Goal: Information Seeking & Learning: Learn about a topic

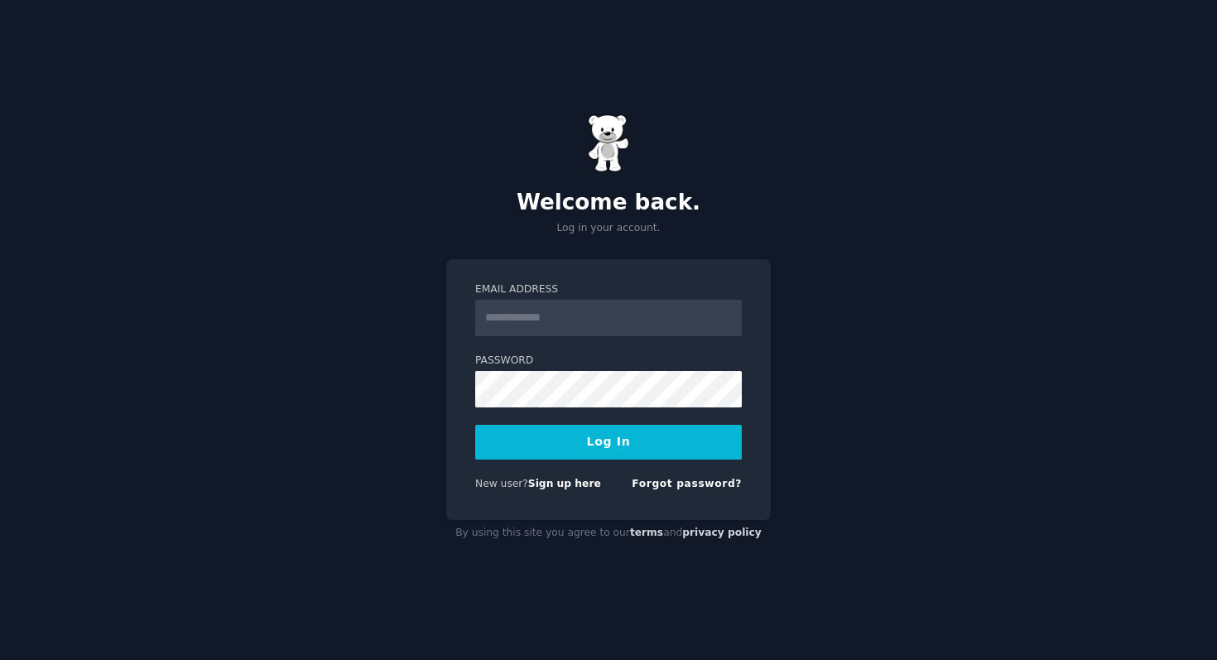
click at [516, 312] on input "Email Address" at bounding box center [608, 318] width 266 height 36
click at [517, 317] on input "Email Address" at bounding box center [608, 318] width 266 height 36
click at [602, 436] on button "Log In" at bounding box center [608, 442] width 266 height 35
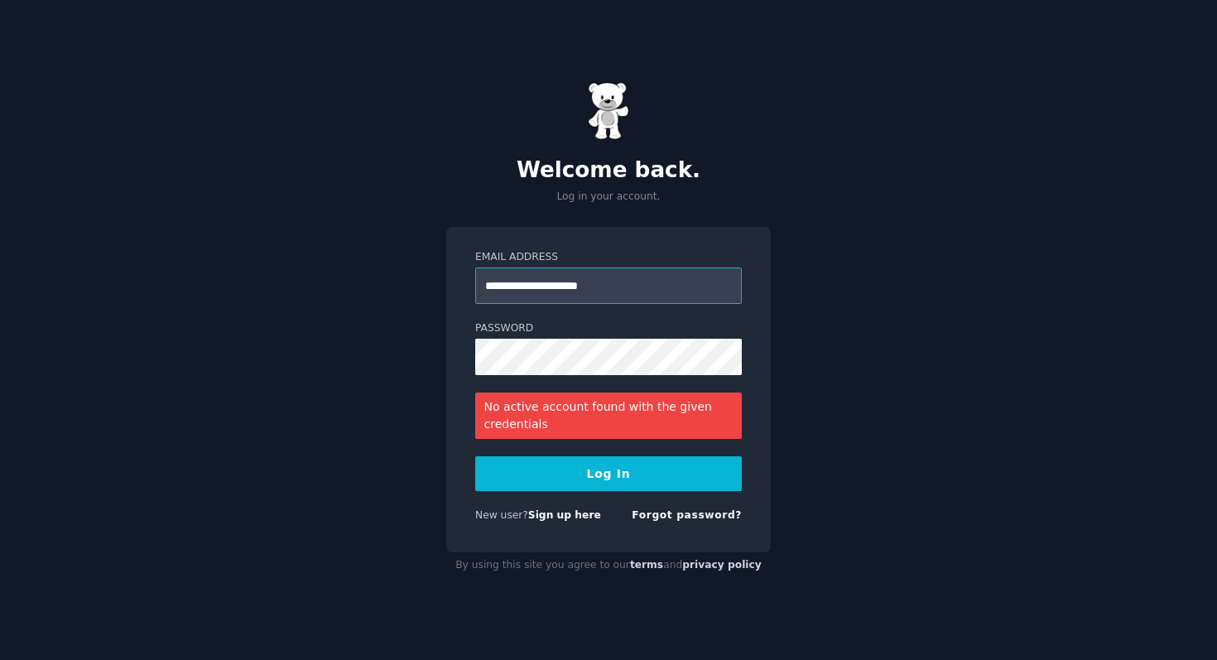
click at [522, 289] on input "**********" at bounding box center [608, 285] width 266 height 36
type input "**********"
click at [578, 476] on button "Log In" at bounding box center [608, 473] width 266 height 35
click at [896, 334] on div "**********" at bounding box center [608, 330] width 1217 height 660
click at [629, 473] on button "Log In" at bounding box center [608, 473] width 266 height 35
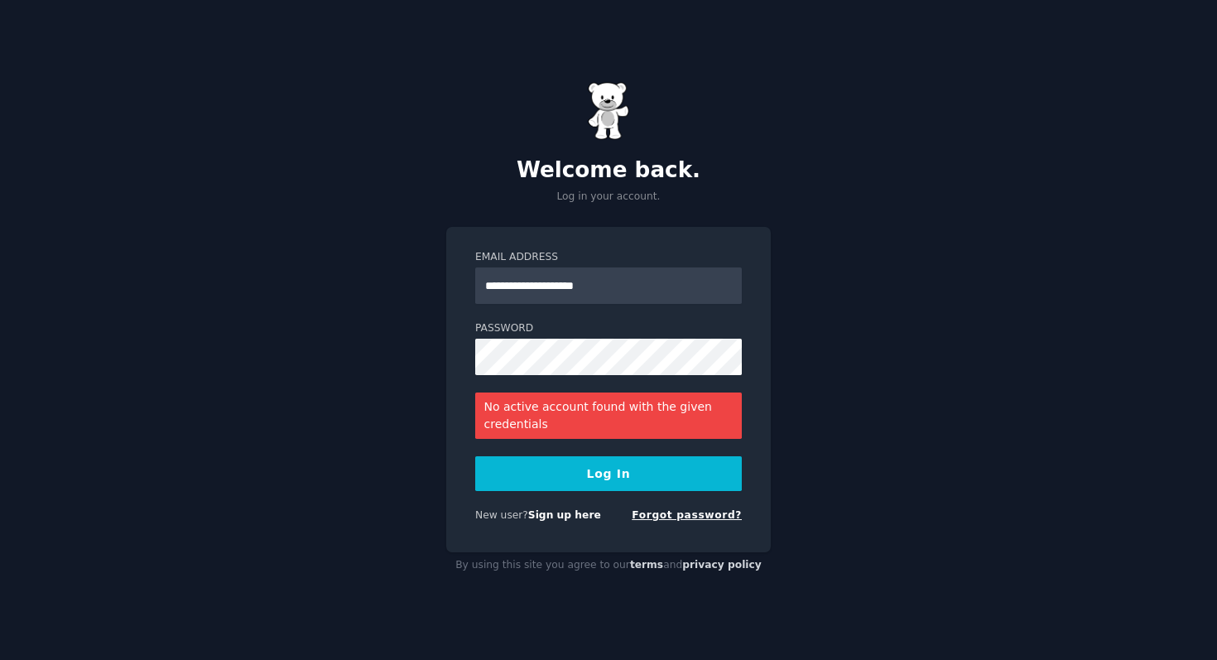
click at [674, 516] on link "Forgot password?" at bounding box center [686, 515] width 110 height 12
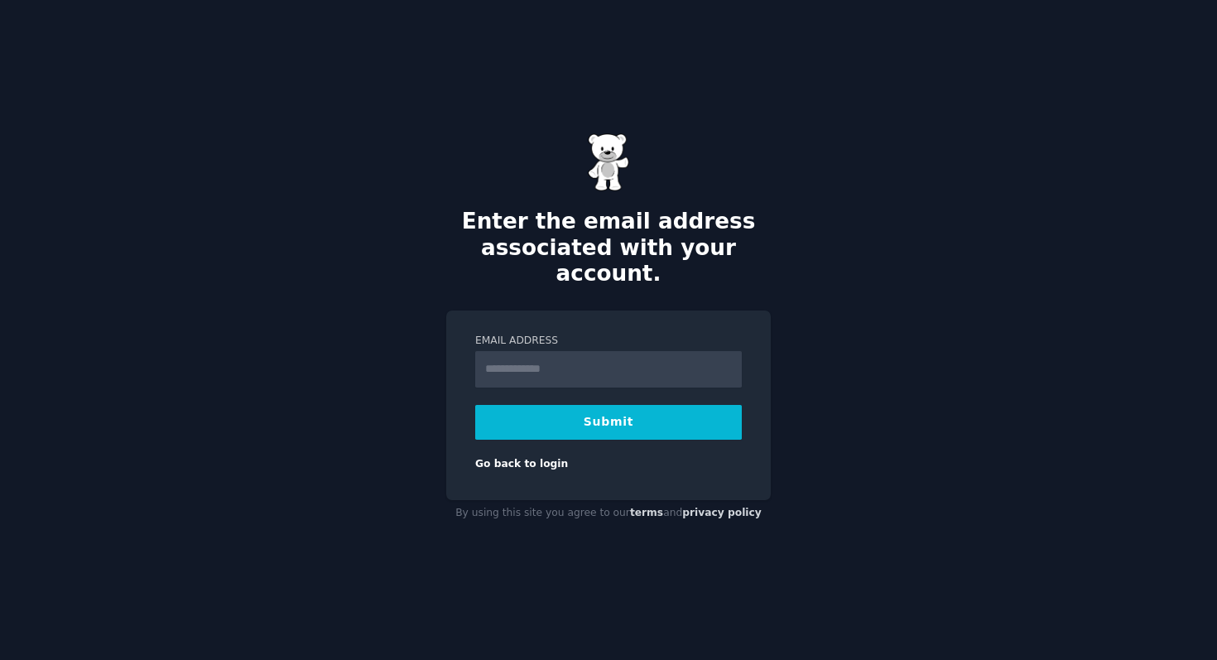
type input "**********"
click at [642, 405] on button "Submit" at bounding box center [608, 422] width 266 height 35
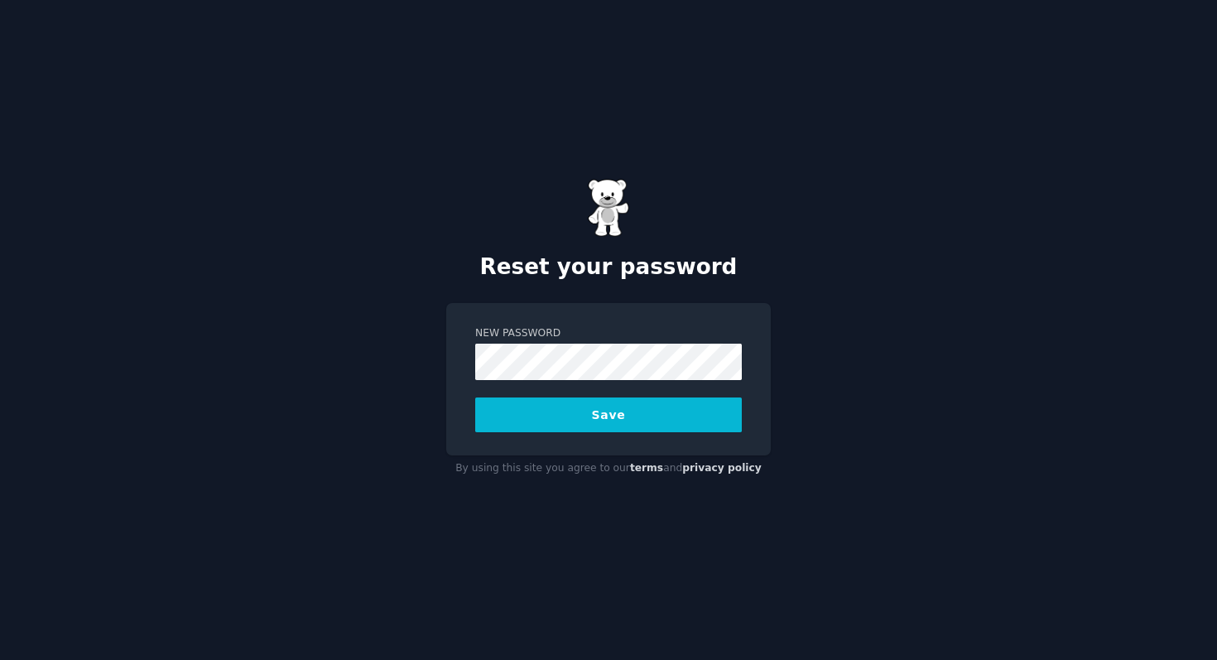
click at [663, 401] on button "Save" at bounding box center [608, 414] width 266 height 35
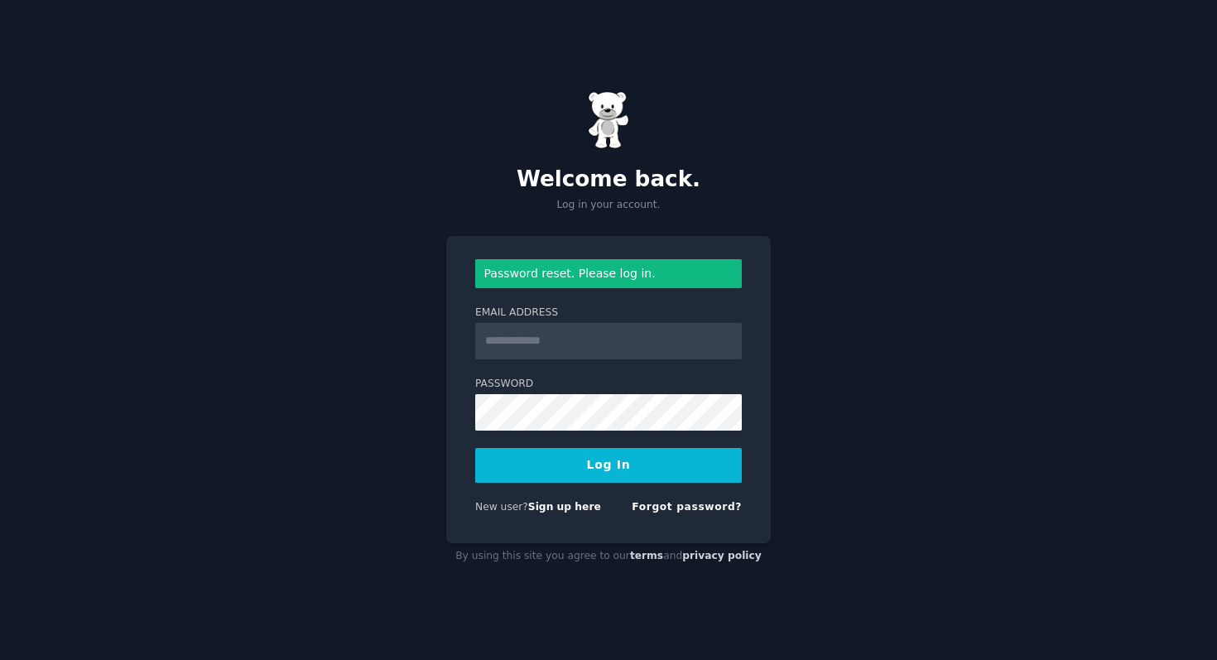
click at [560, 343] on input "Email Address" at bounding box center [608, 341] width 266 height 36
type input "**********"
click at [615, 450] on button "Log In" at bounding box center [608, 465] width 266 height 35
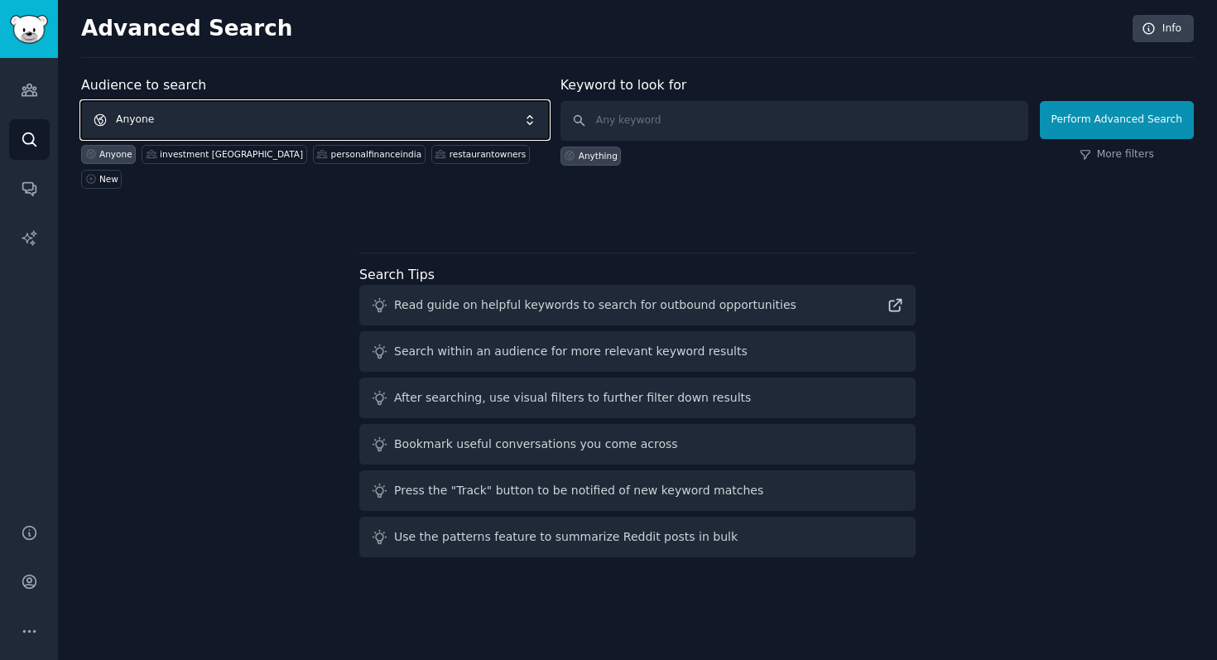
click at [251, 113] on span "Anyone" at bounding box center [315, 120] width 468 height 38
click at [323, 128] on span "Anyone" at bounding box center [315, 120] width 468 height 38
click at [118, 173] on div "New" at bounding box center [108, 179] width 19 height 12
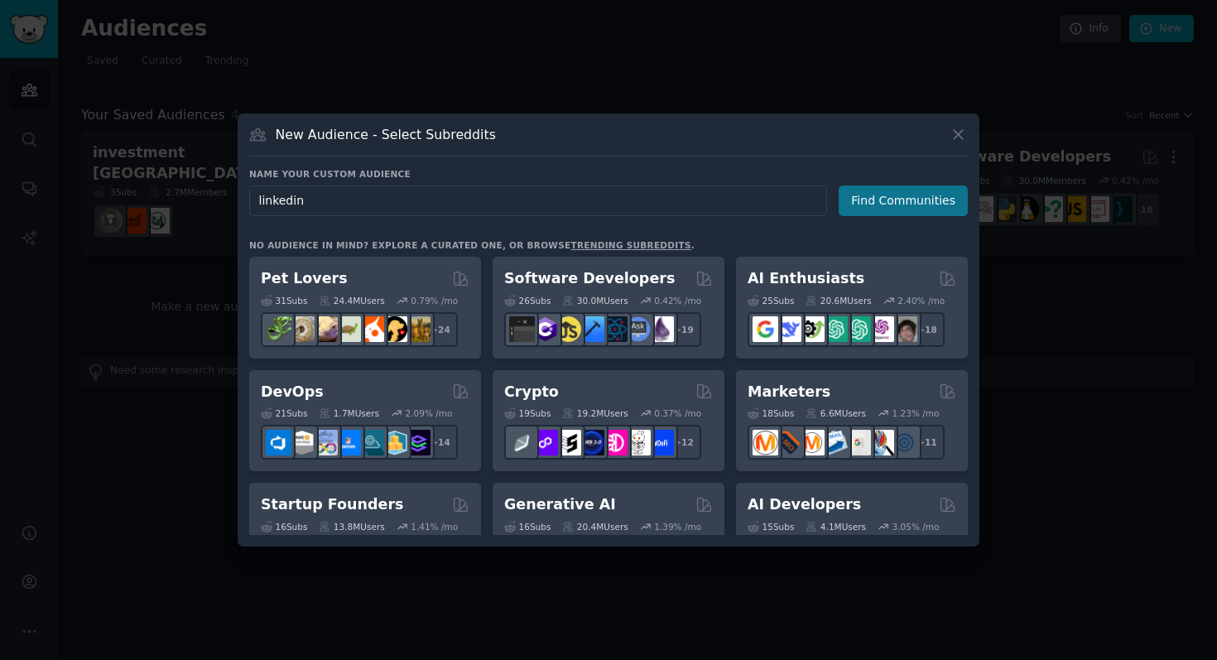
type input "linkedin"
click at [899, 203] on button "Find Communities" at bounding box center [902, 200] width 129 height 31
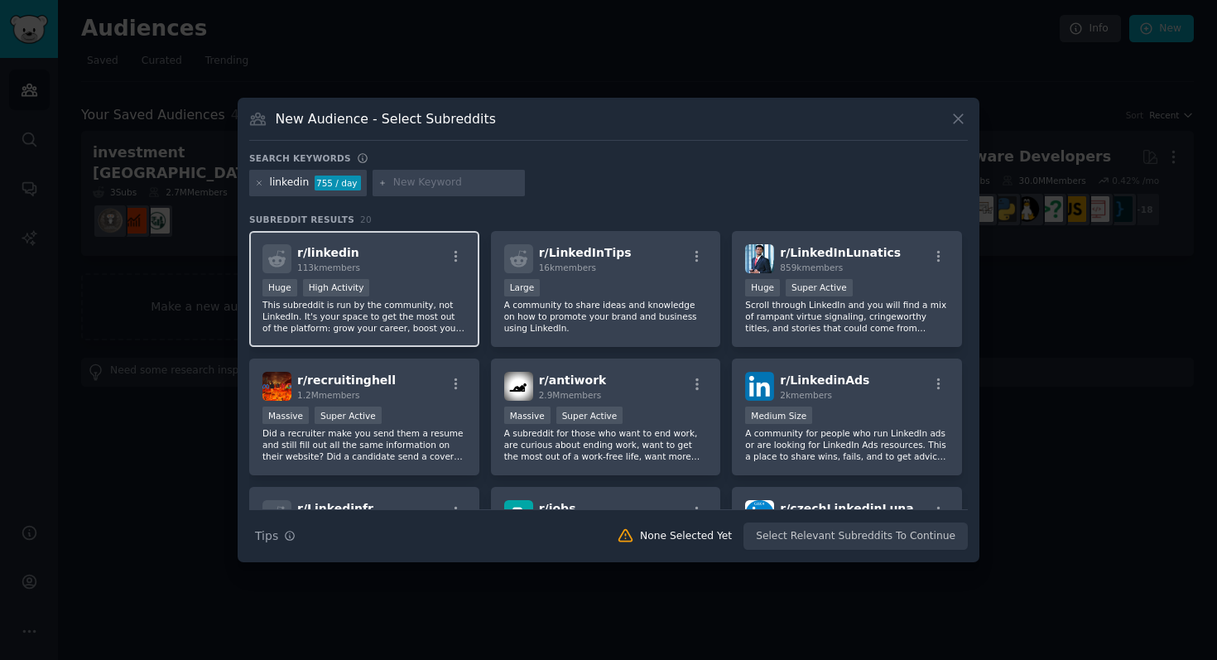
click at [428, 290] on div "Huge High Activity" at bounding box center [364, 289] width 204 height 21
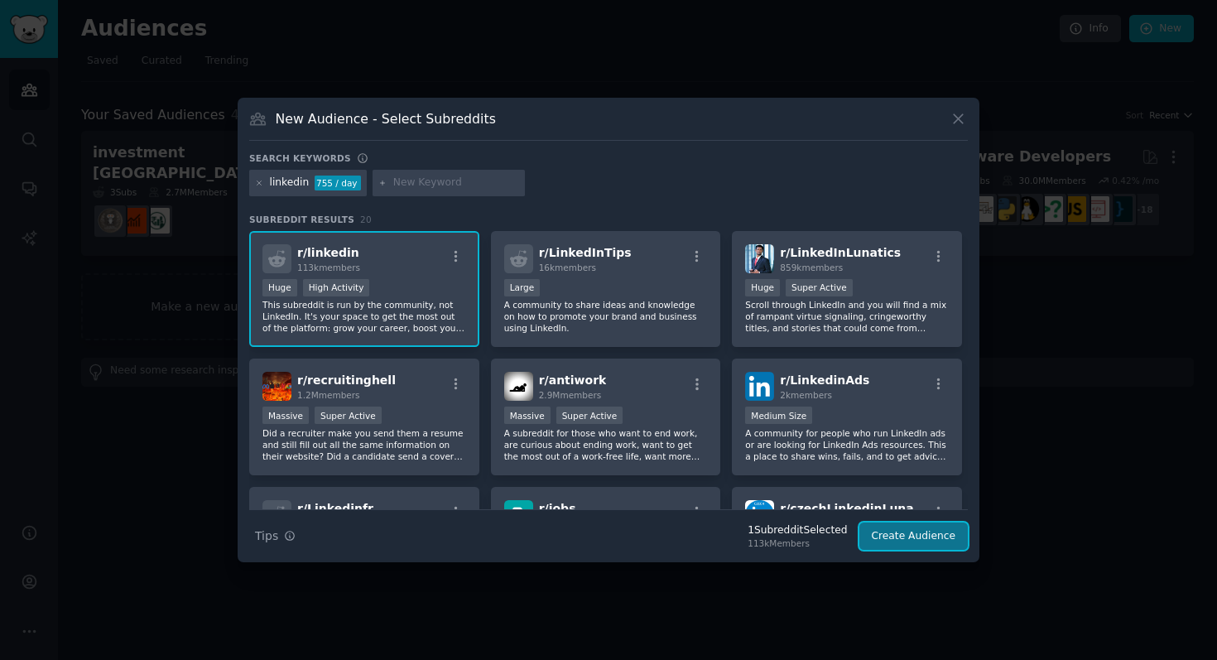
click at [908, 534] on button "Create Audience" at bounding box center [913, 536] width 109 height 28
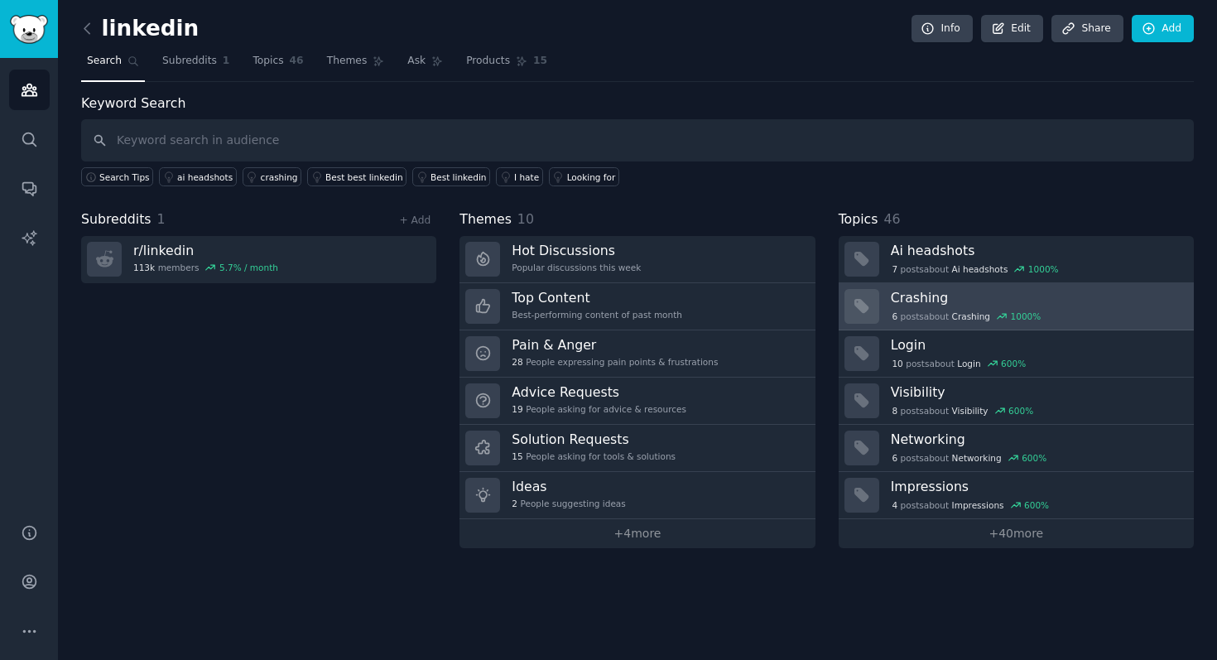
click at [914, 300] on h3 "Crashing" at bounding box center [1035, 297] width 291 height 17
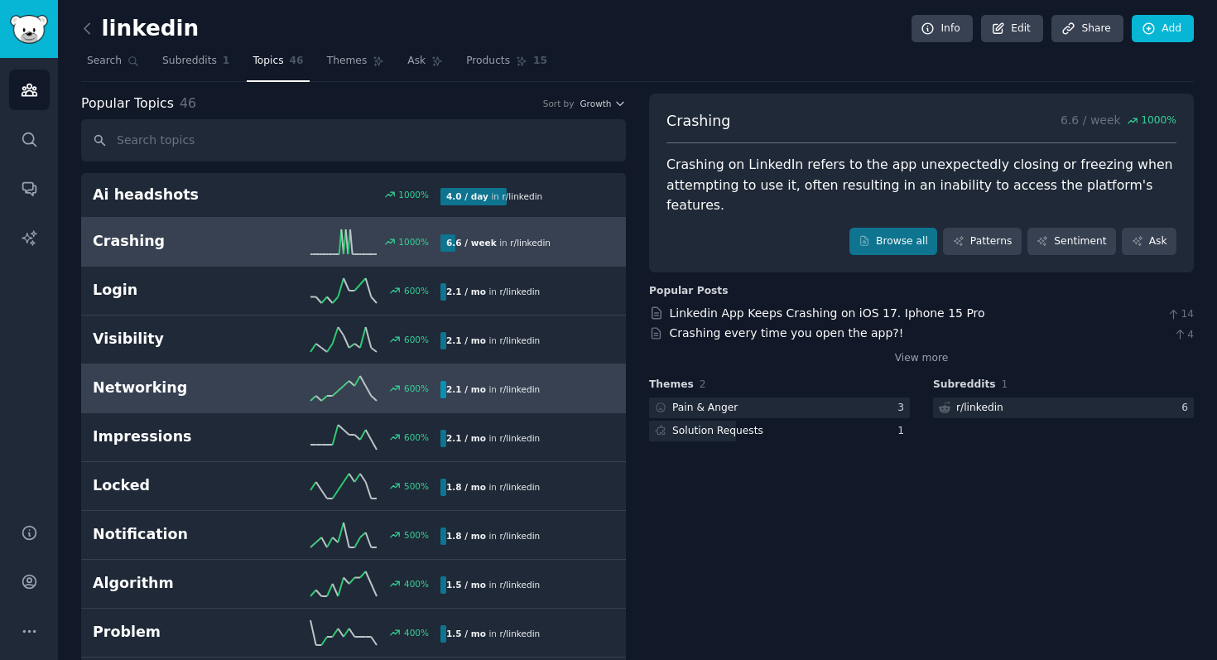
click at [202, 382] on h2 "Networking" at bounding box center [180, 387] width 174 height 21
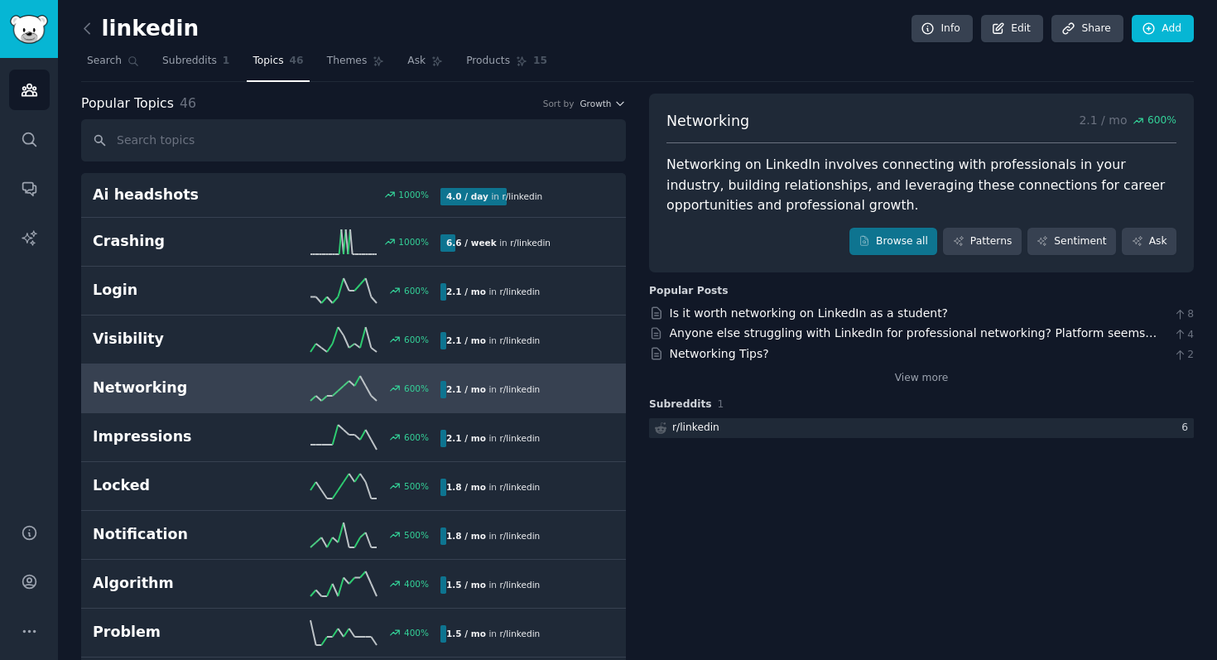
click at [897, 256] on div "Networking 2.1 / mo 600 % Networking on LinkedIn involves connecting with profe…" at bounding box center [921, 184] width 545 height 180
click at [895, 245] on link "Browse all" at bounding box center [893, 242] width 89 height 28
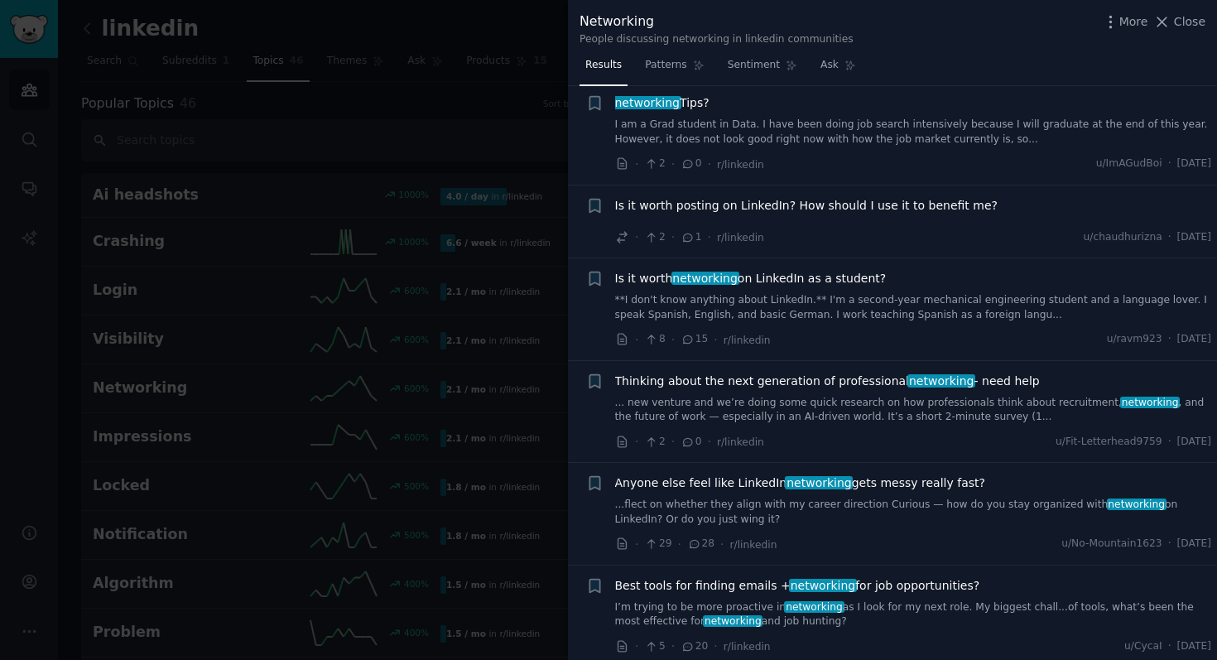
scroll to position [36, 0]
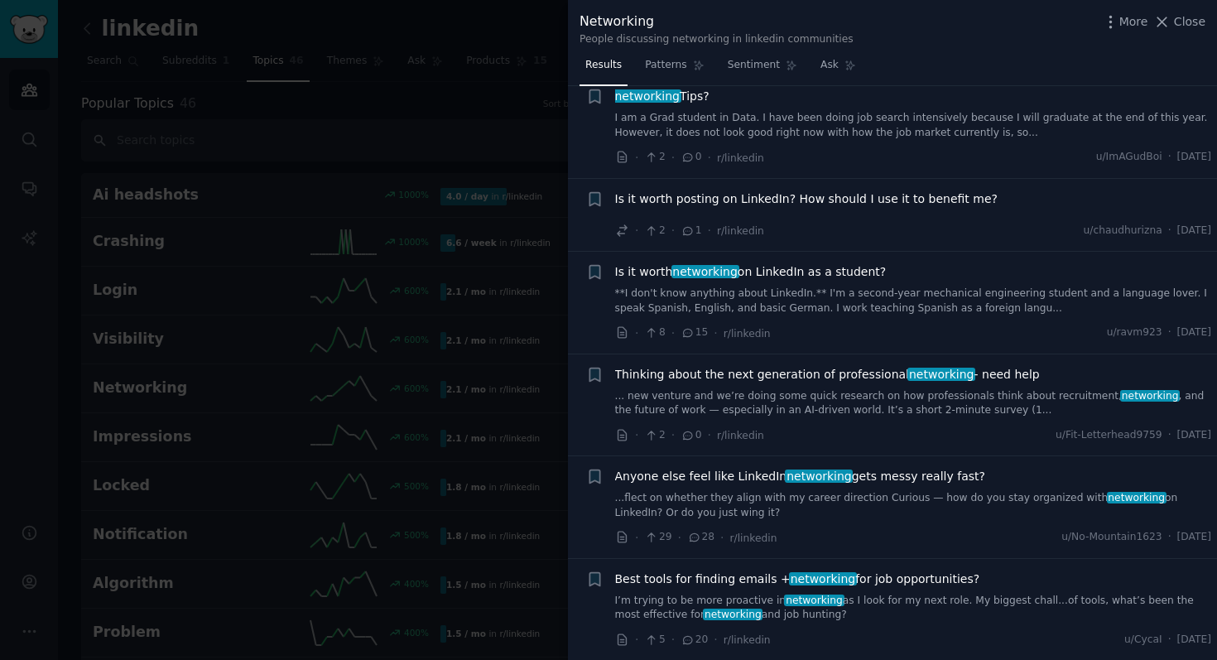
click at [693, 332] on icon at bounding box center [687, 333] width 15 height 12
click at [743, 273] on span "Is it worth networking on LinkedIn as a student?" at bounding box center [750, 271] width 271 height 17
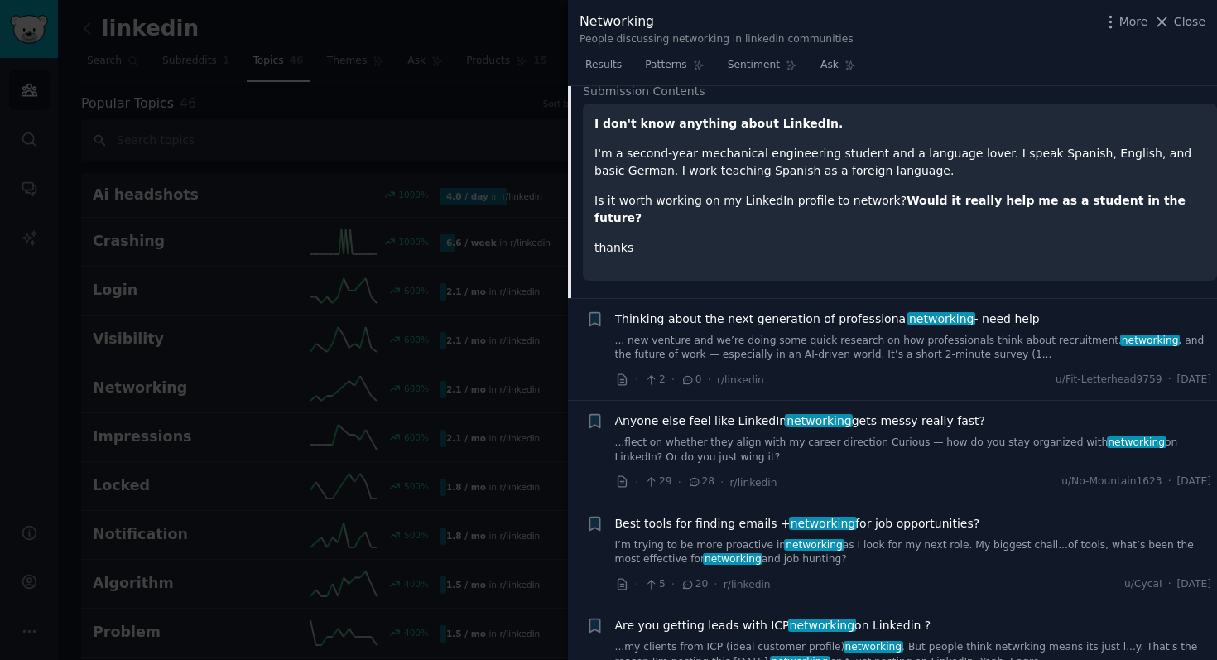
scroll to position [383, 0]
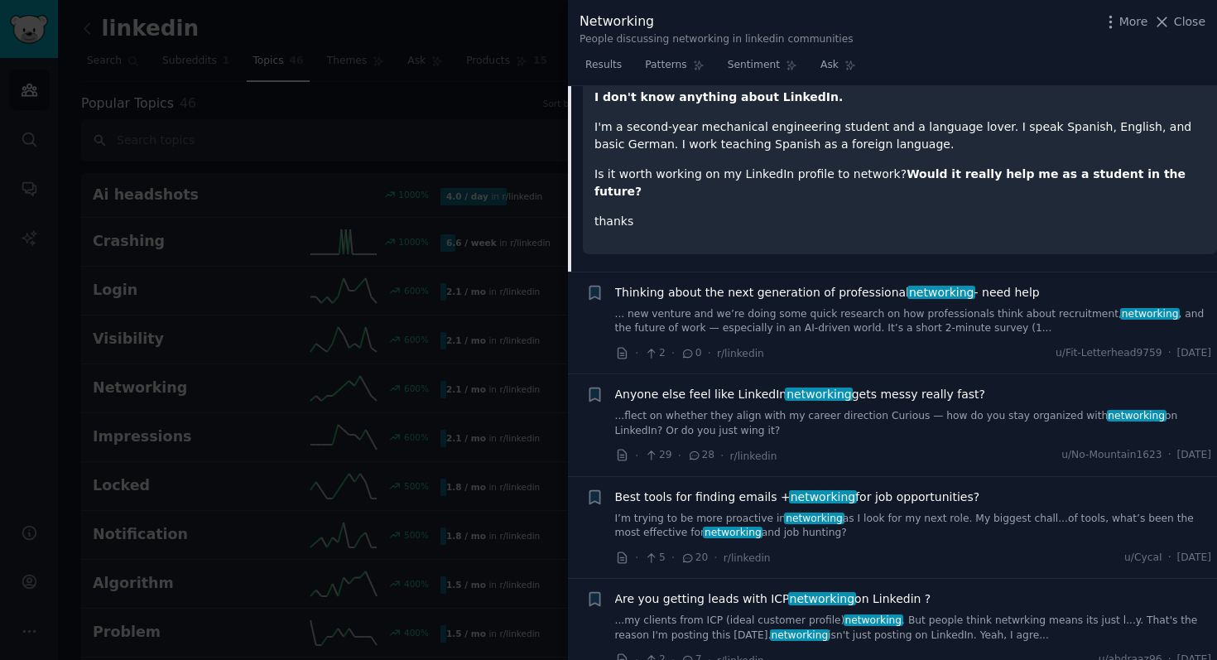
click at [821, 284] on span "Thinking about the next generation of professional networking - need help" at bounding box center [827, 292] width 425 height 17
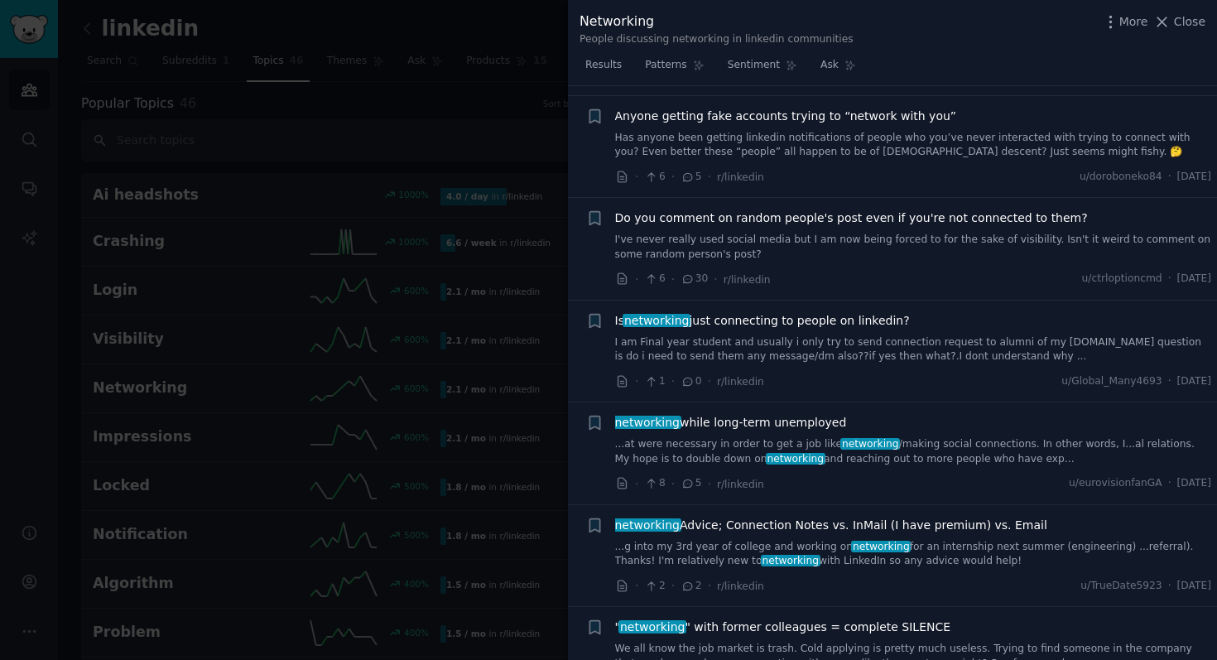
scroll to position [1264, 0]
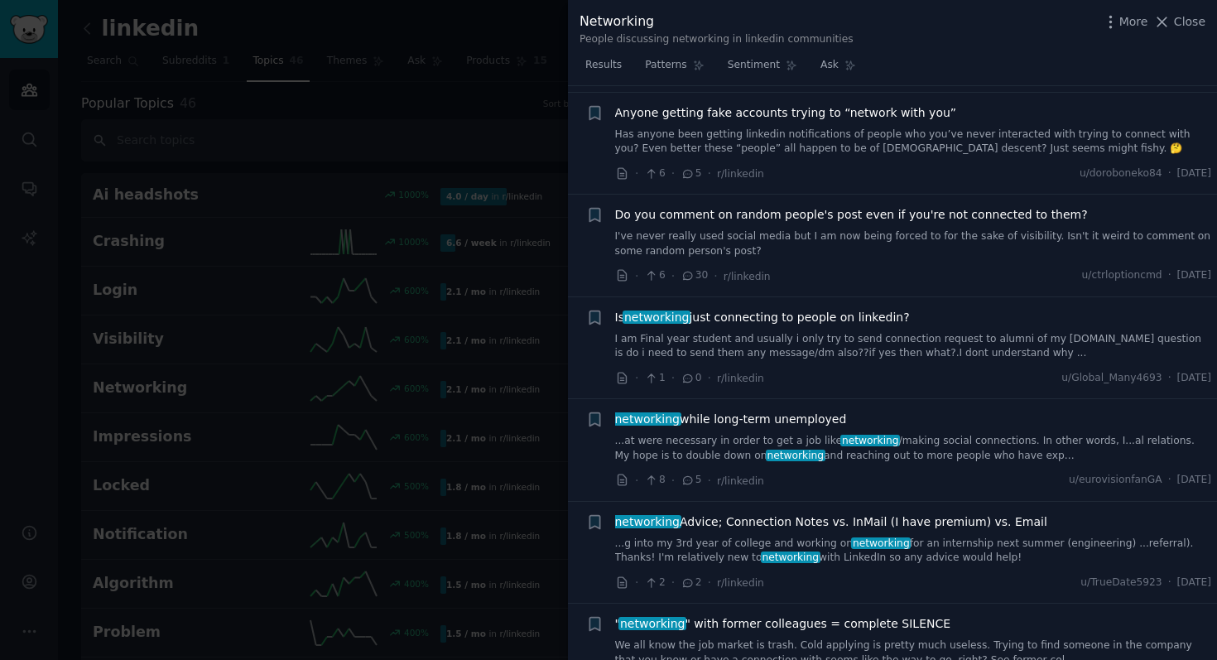
click at [799, 536] on link "...g into my 3rd year of college and working on networking for an internship ne…" at bounding box center [913, 550] width 597 height 29
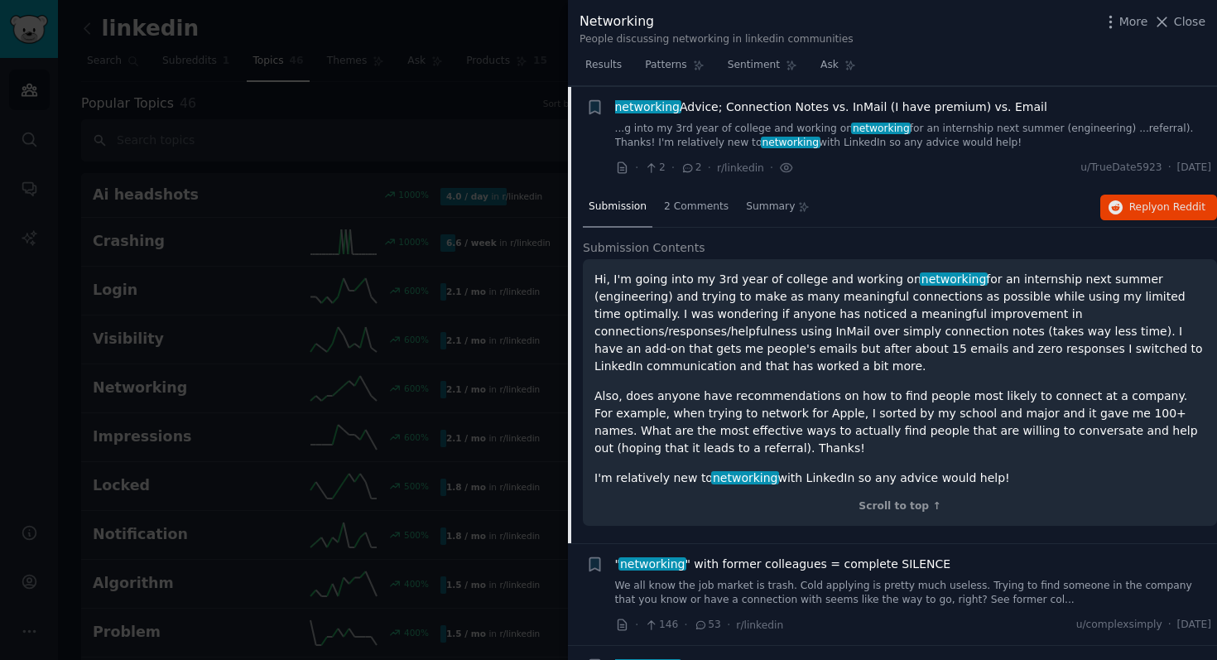
scroll to position [1332, 0]
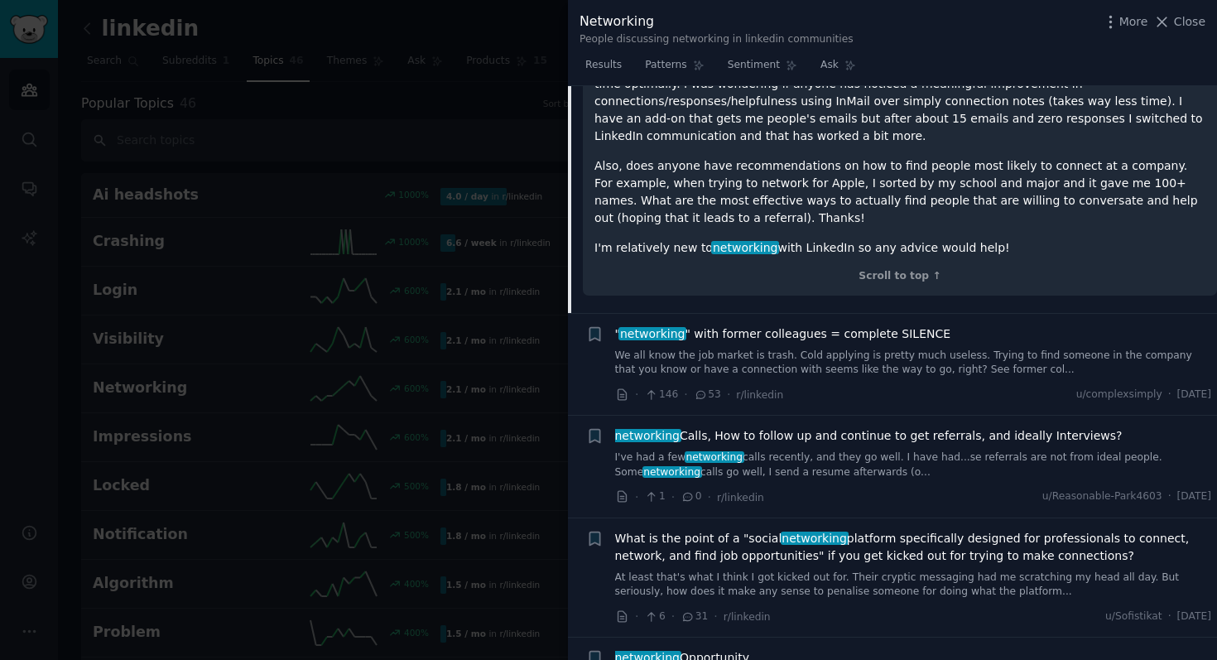
click at [837, 450] on link "I've had a few networking calls recently, and they go well. I have had...se ref…" at bounding box center [913, 464] width 597 height 29
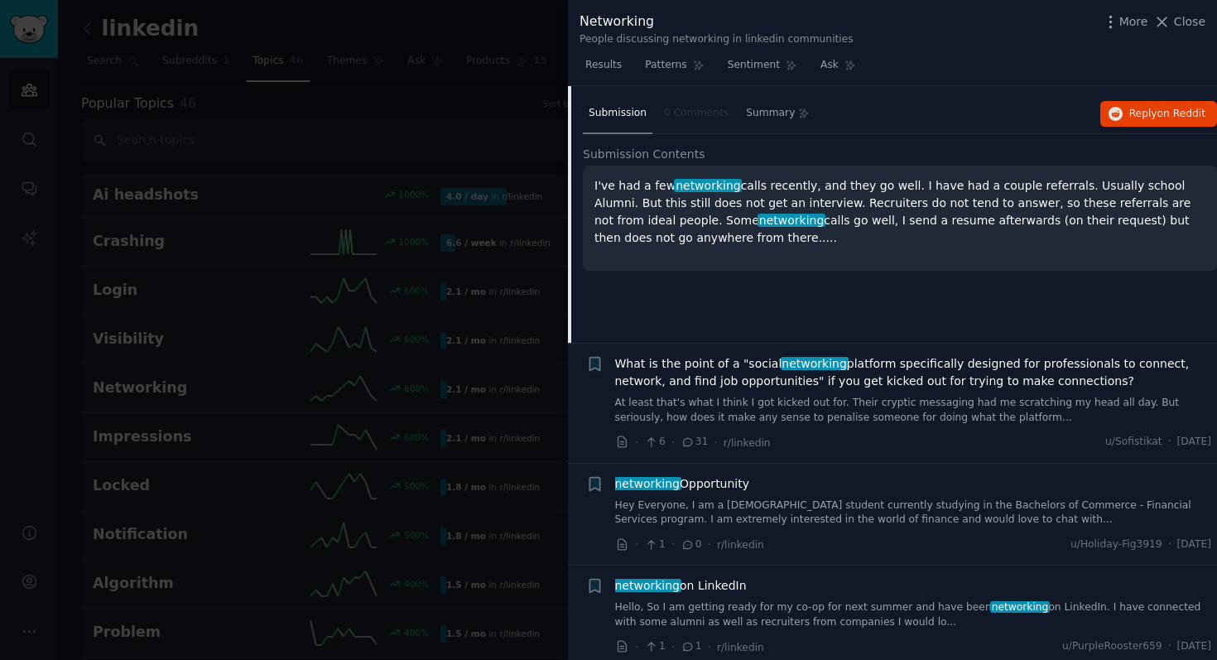
scroll to position [1650, 0]
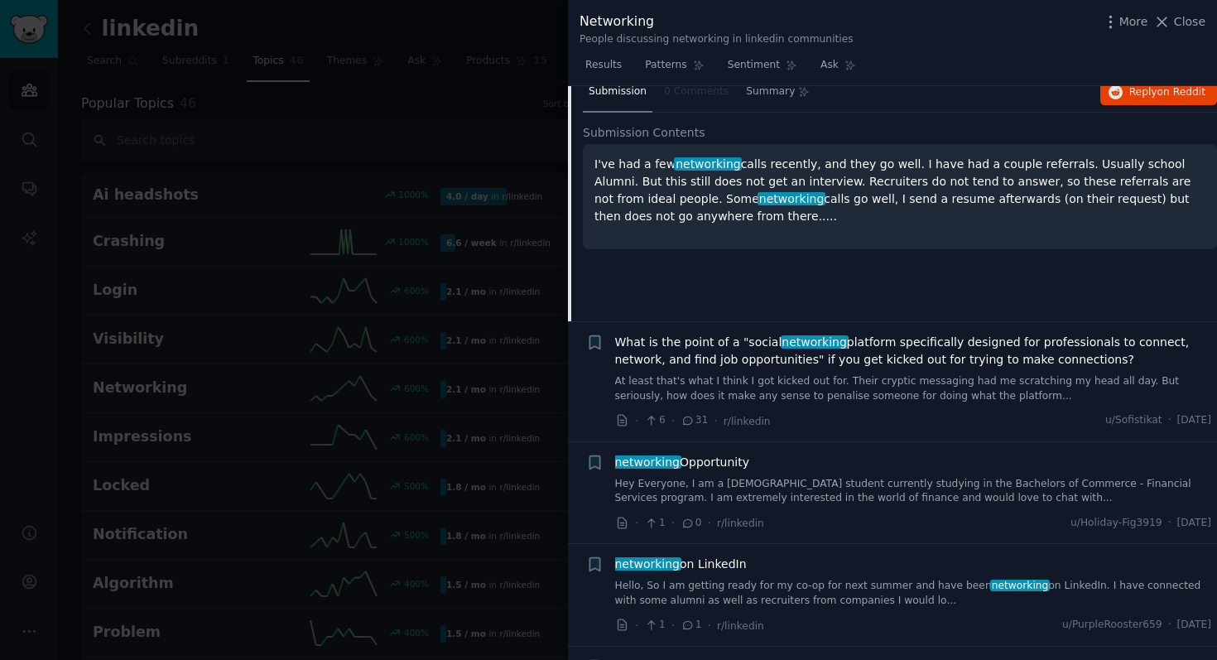
click at [854, 494] on link "Hey Everyone, I am a 20 year old student currently studying in the Bachelors of…" at bounding box center [913, 491] width 597 height 29
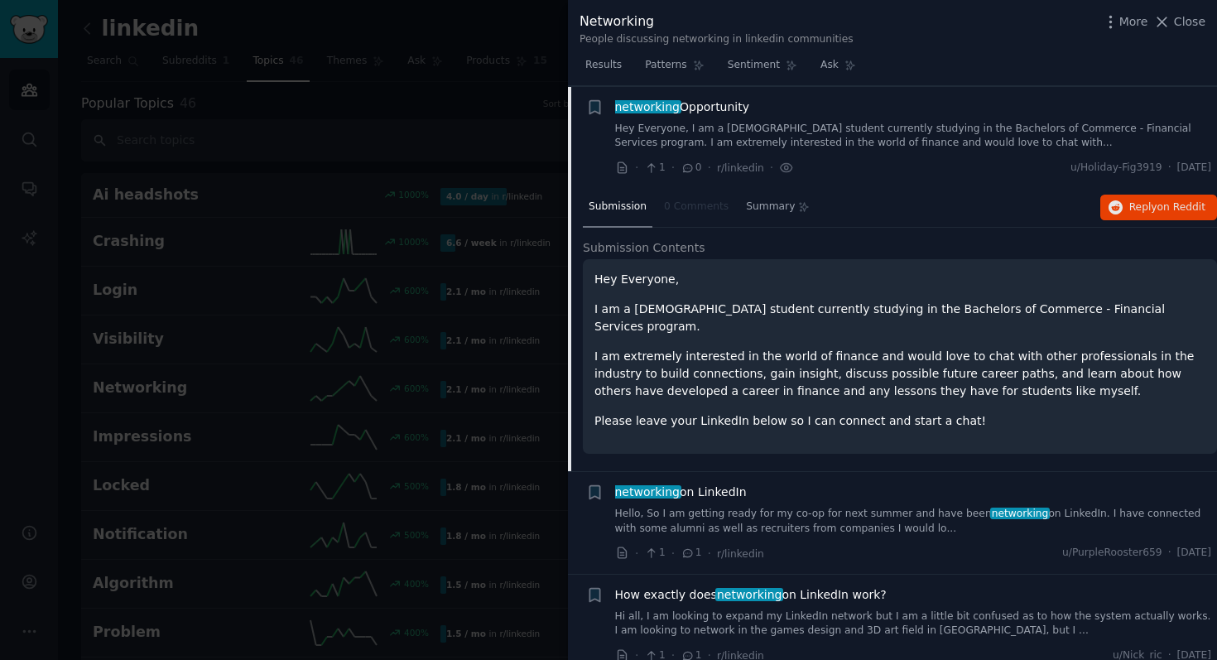
scroll to position [1758, 0]
click at [459, 74] on div at bounding box center [608, 330] width 1217 height 660
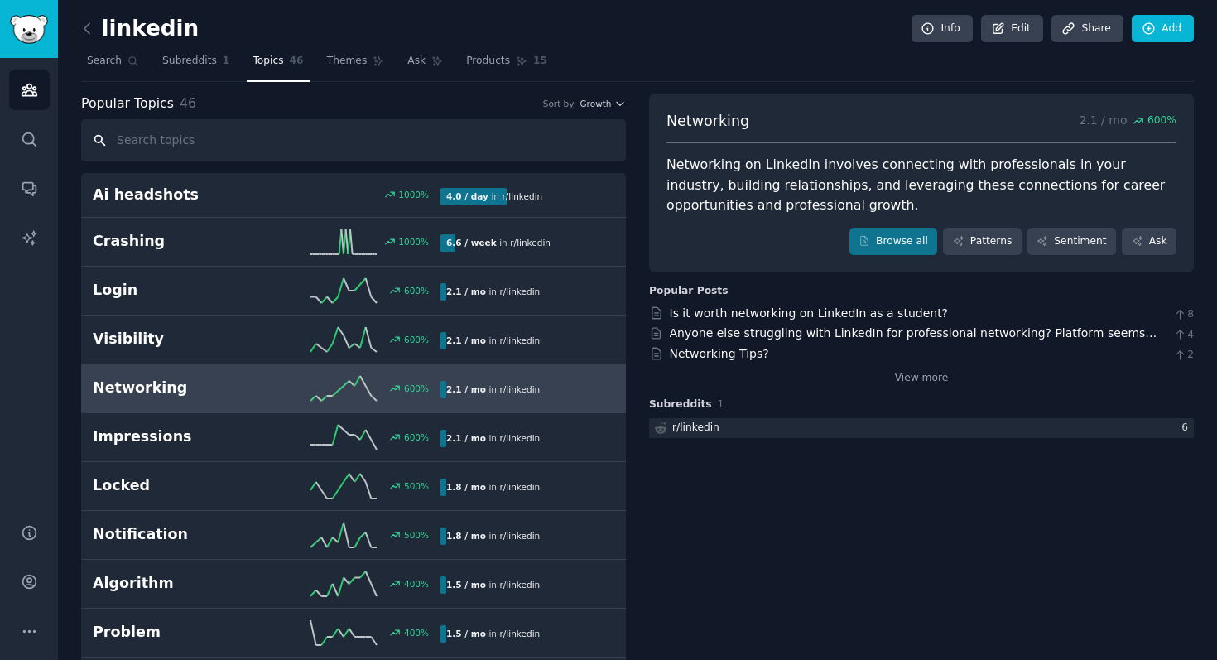
click at [296, 146] on input "text" at bounding box center [353, 140] width 545 height 42
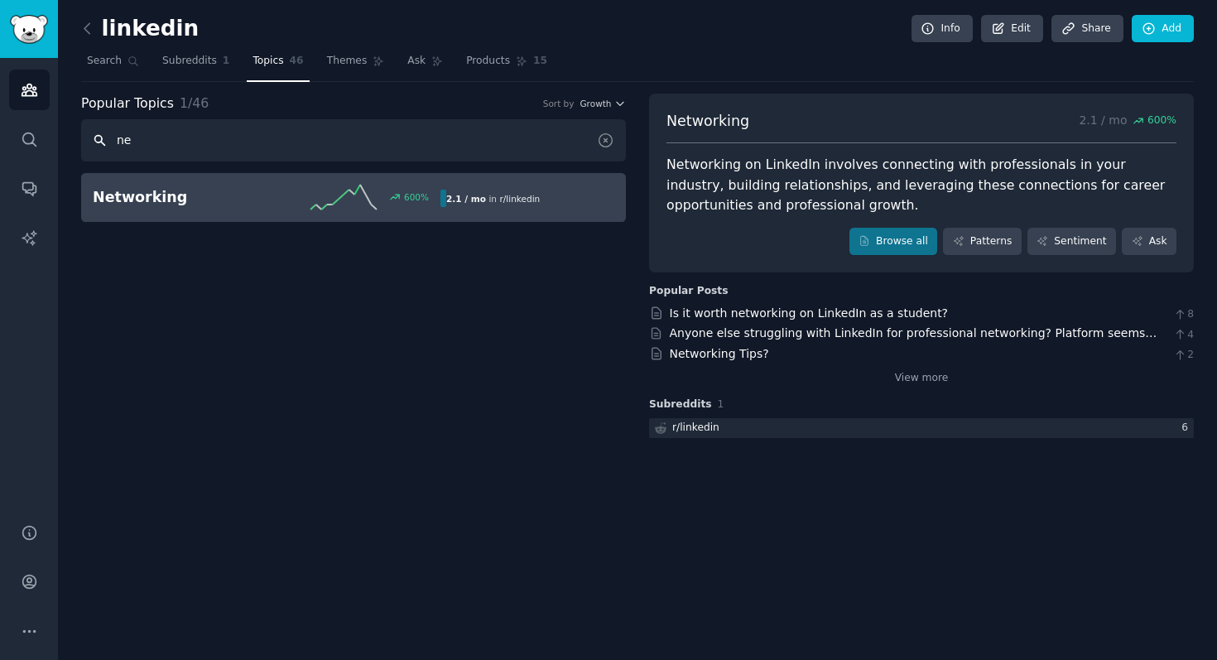
type input "n"
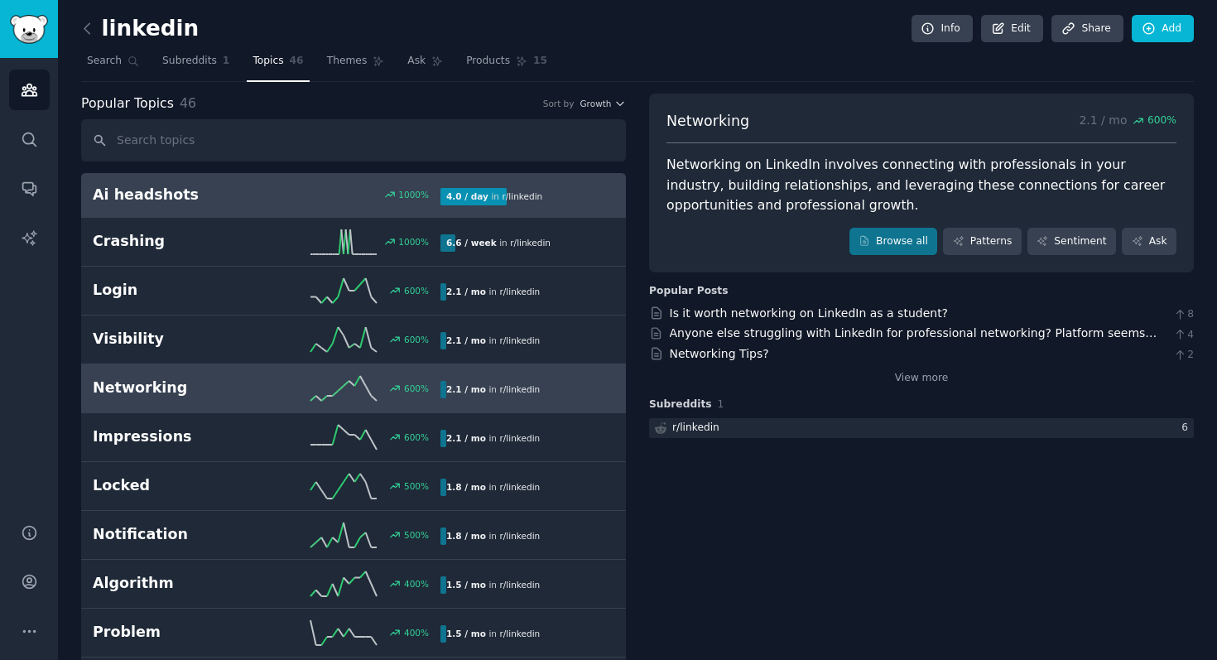
click at [302, 181] on link "Ai headshots 1000 % 4.0 / day in r/ linkedin" at bounding box center [353, 195] width 545 height 45
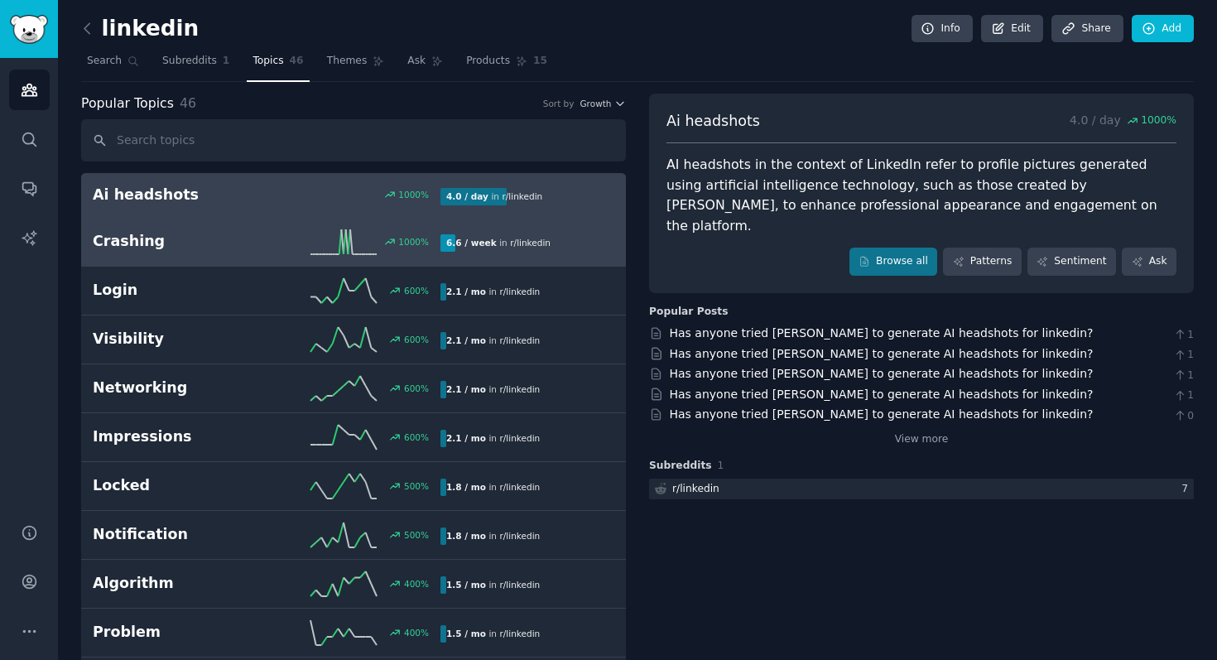
click at [123, 250] on h2 "Crashing" at bounding box center [180, 241] width 174 height 21
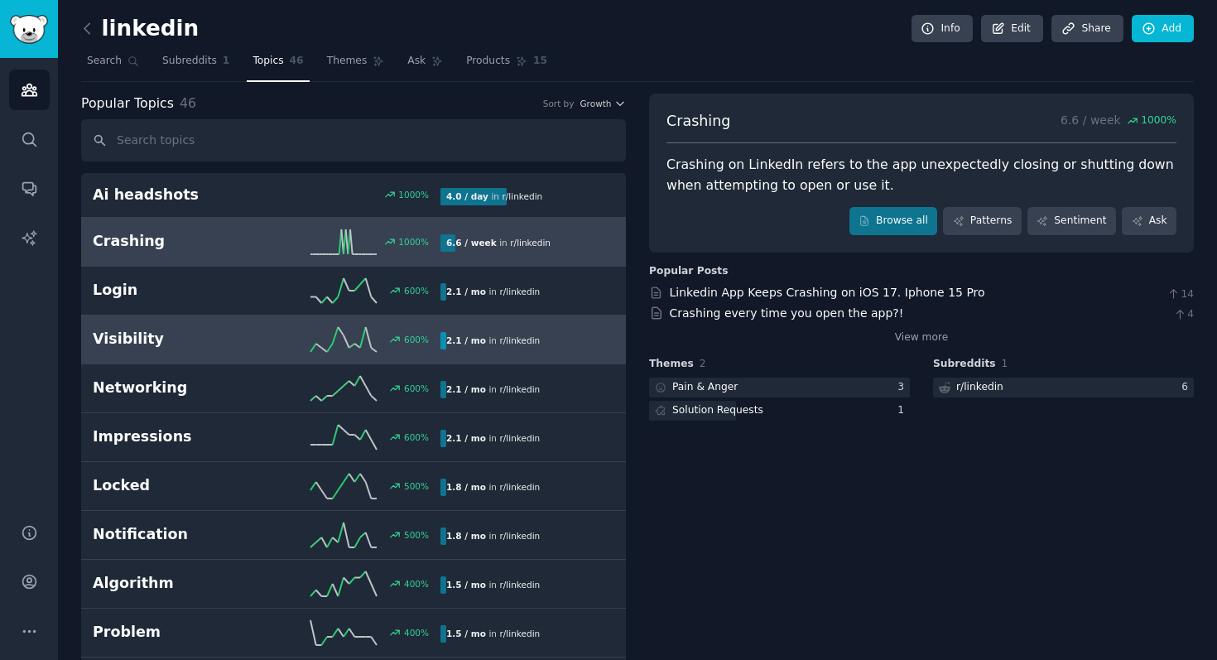
click at [128, 347] on h2 "Visibility" at bounding box center [180, 339] width 174 height 21
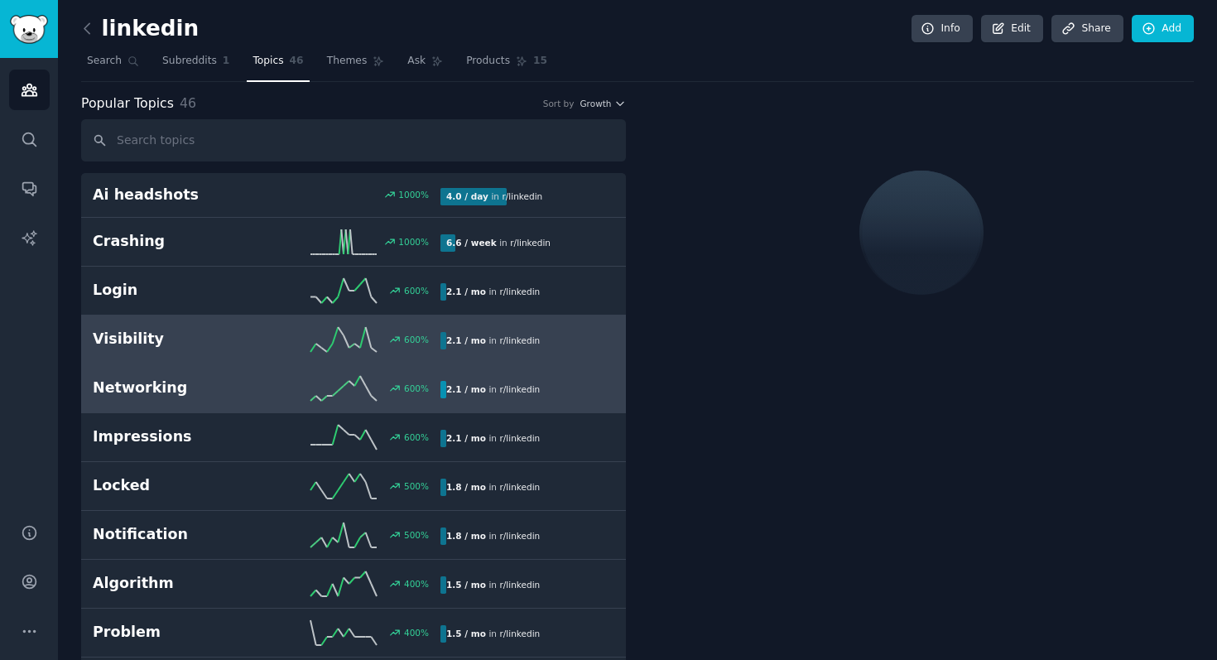
click at [133, 386] on h2 "Networking" at bounding box center [180, 387] width 174 height 21
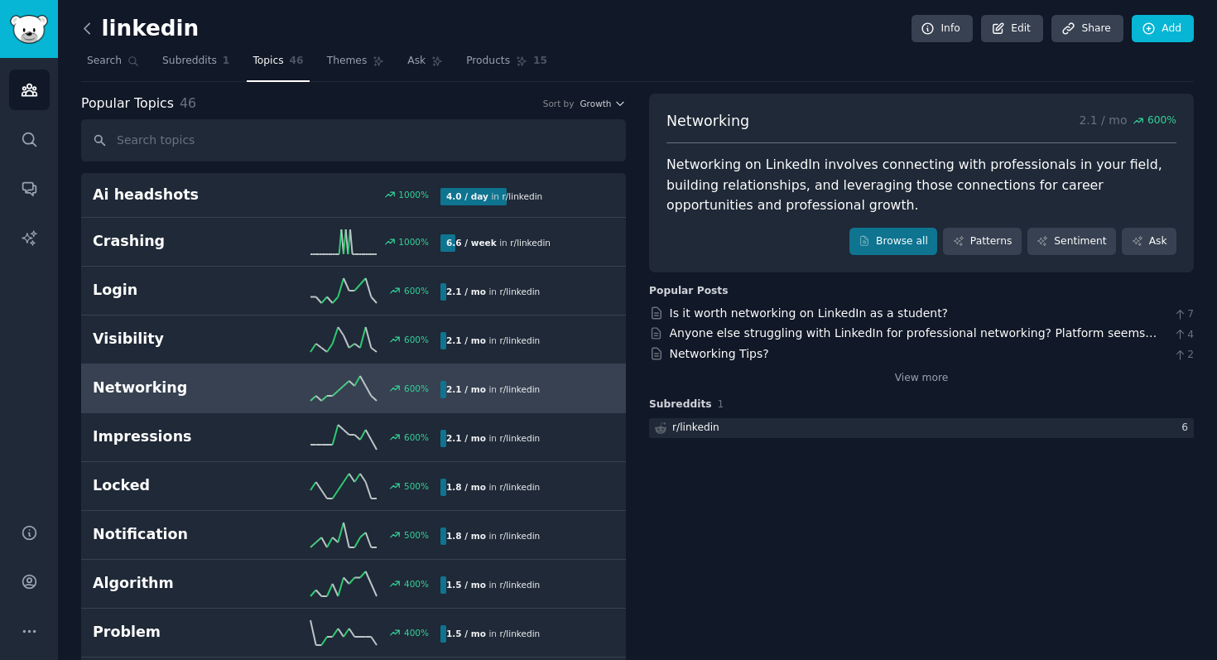
click at [90, 22] on icon at bounding box center [87, 28] width 17 height 17
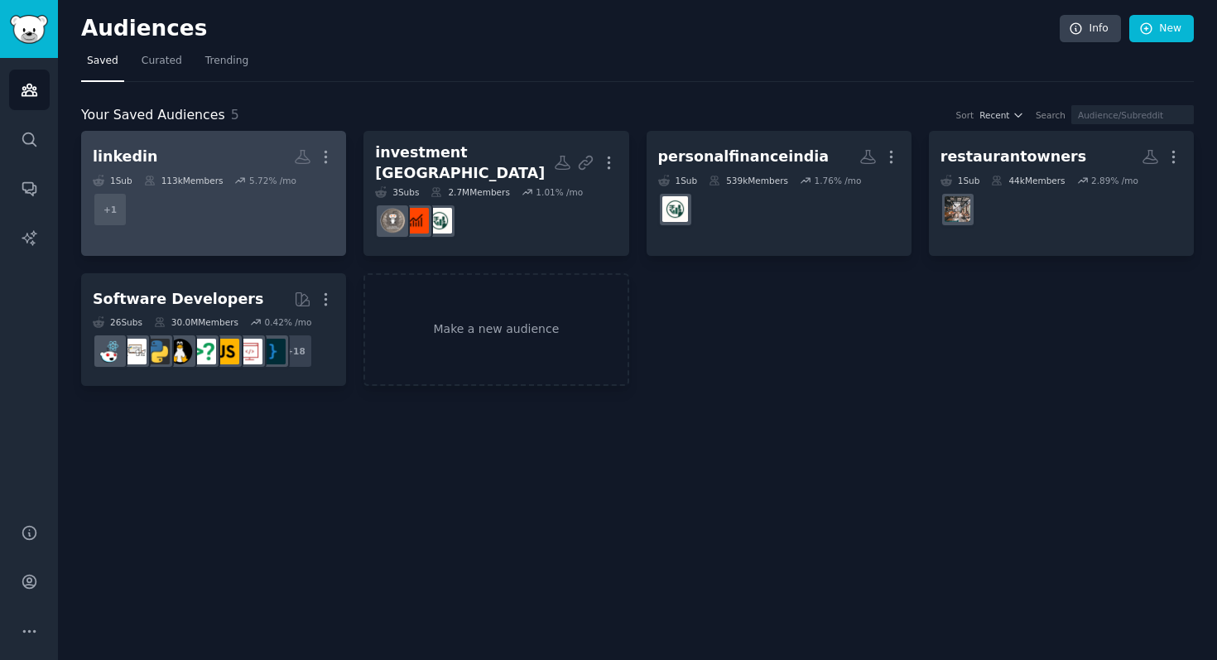
click at [266, 225] on dd "+ 1" at bounding box center [214, 209] width 242 height 46
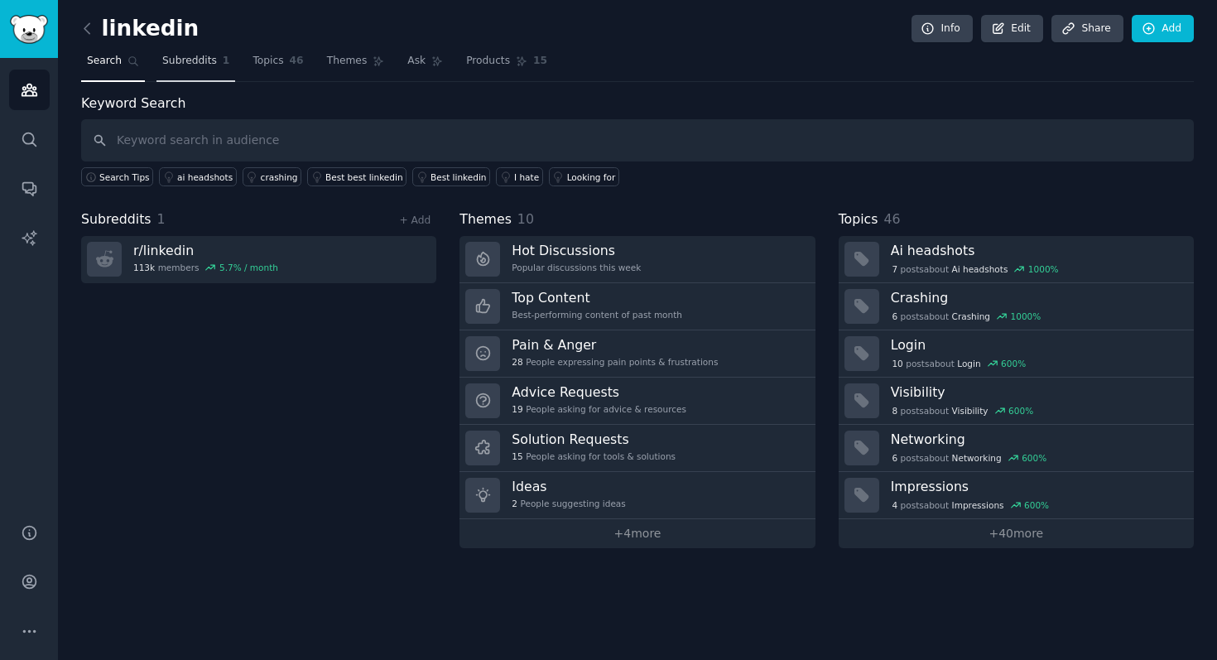
click at [191, 57] on span "Subreddits" at bounding box center [189, 61] width 55 height 15
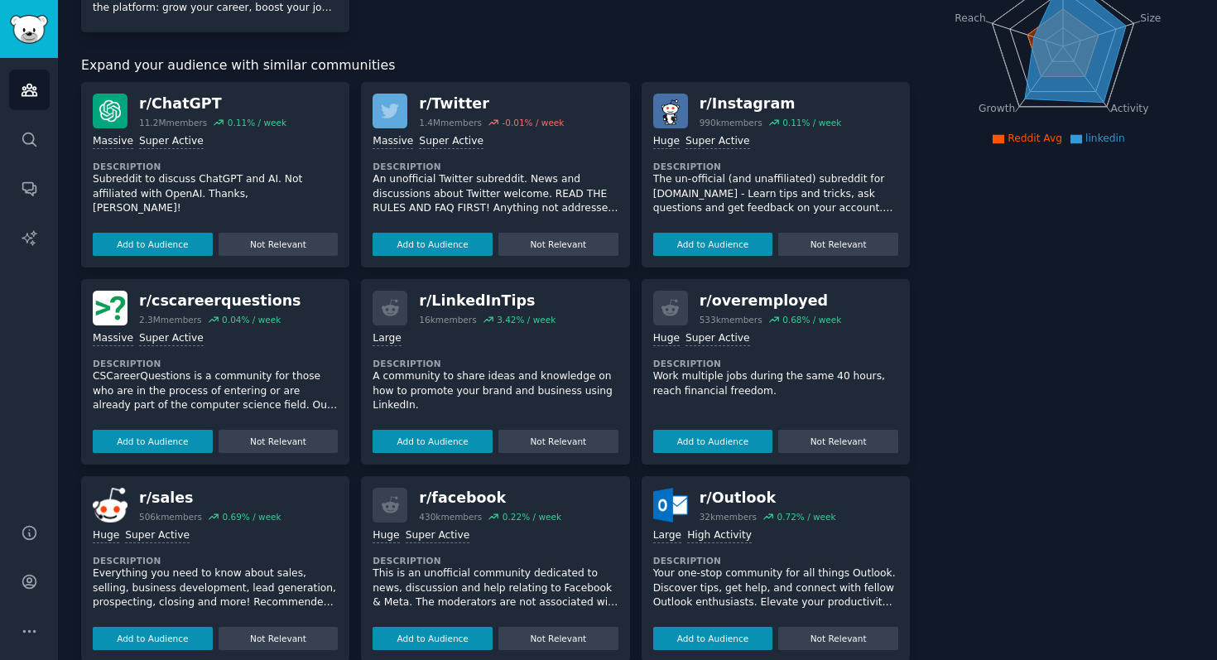
scroll to position [295, 0]
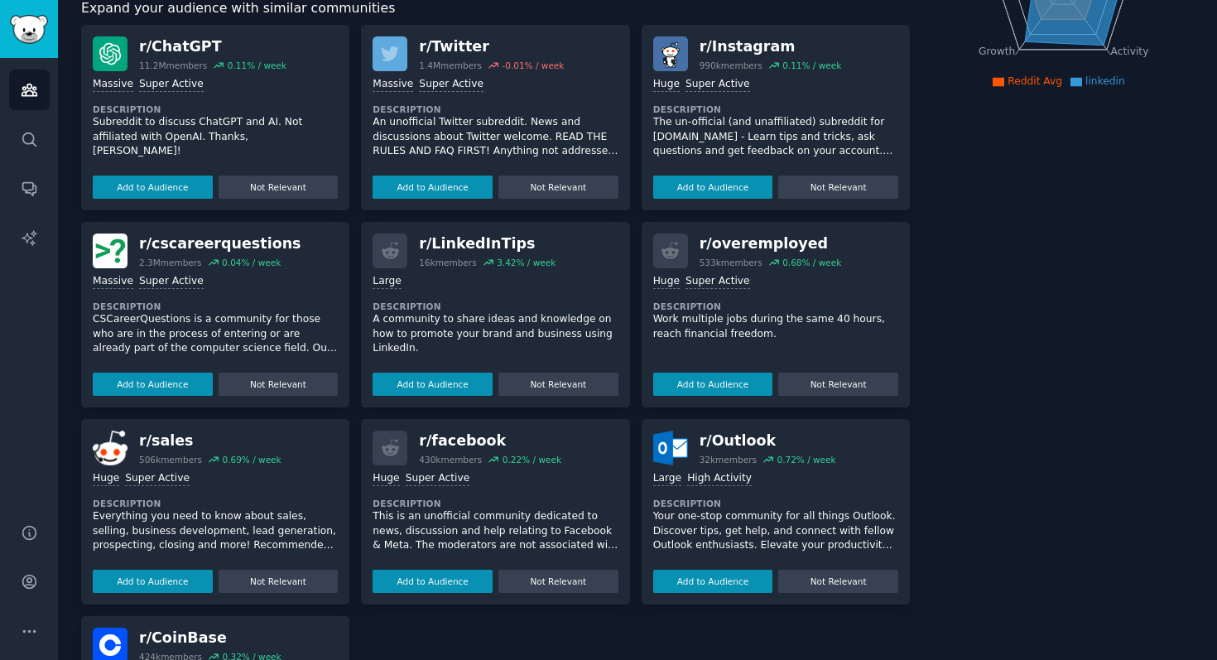
click at [667, 247] on icon at bounding box center [669, 250] width 17 height 17
click at [763, 243] on div "r/ overemployed" at bounding box center [770, 243] width 142 height 21
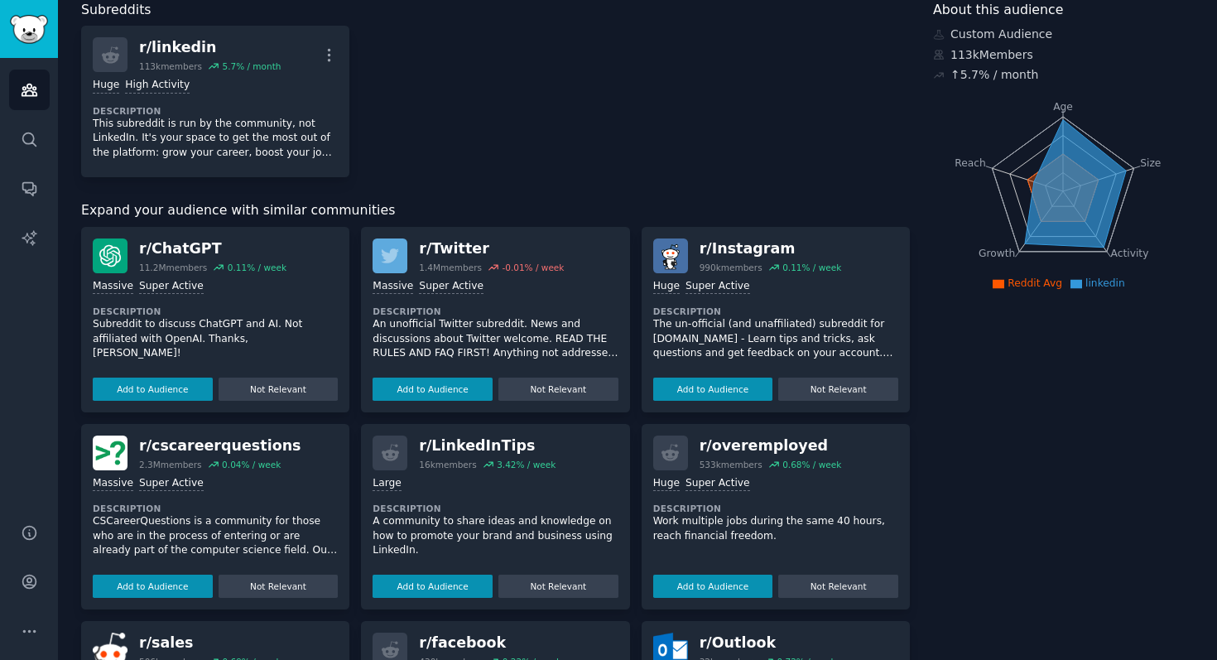
scroll to position [0, 0]
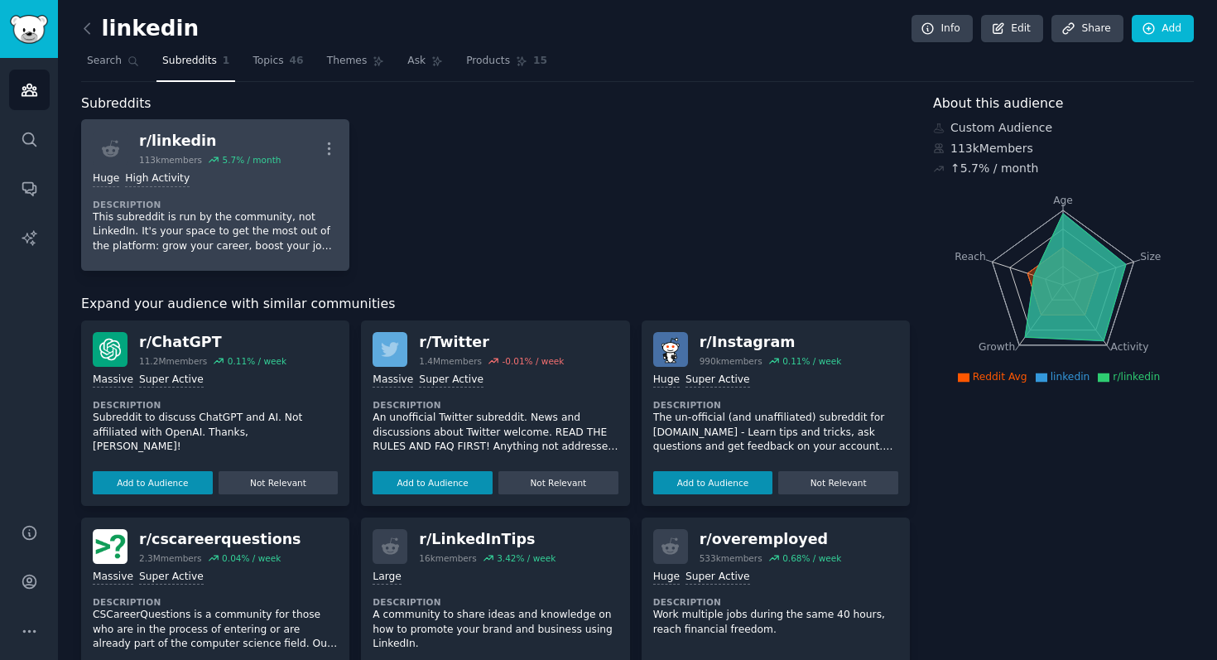
click at [223, 142] on div "r/ linkedin" at bounding box center [210, 141] width 142 height 21
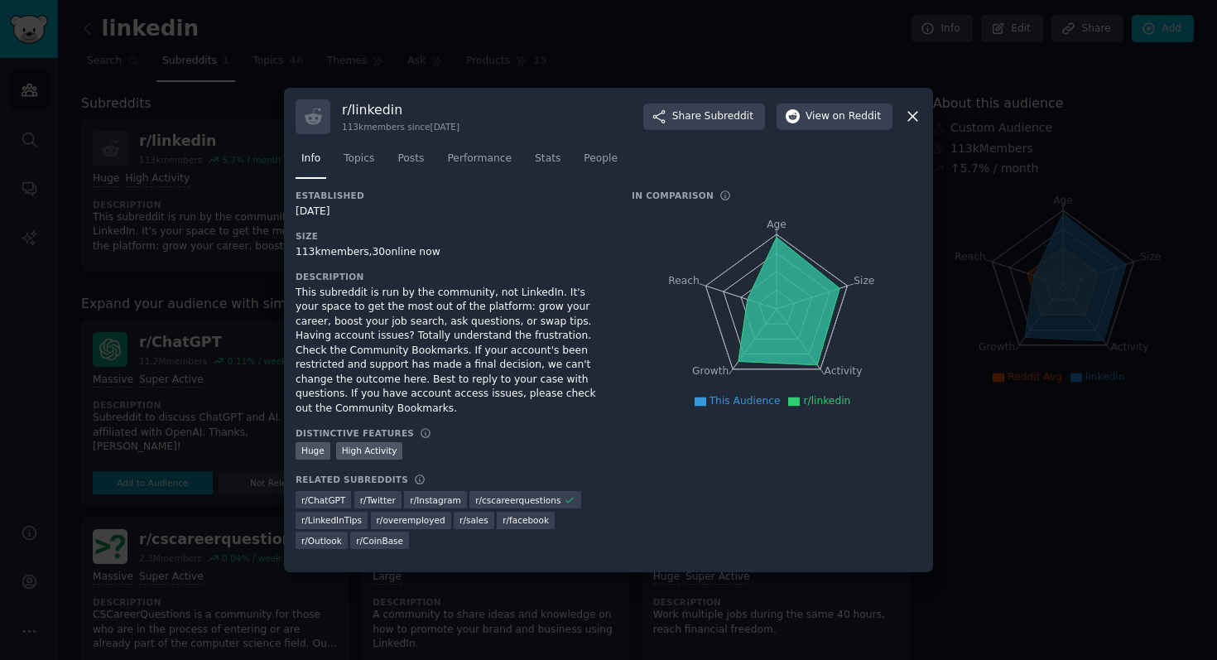
click at [919, 114] on icon at bounding box center [912, 116] width 17 height 17
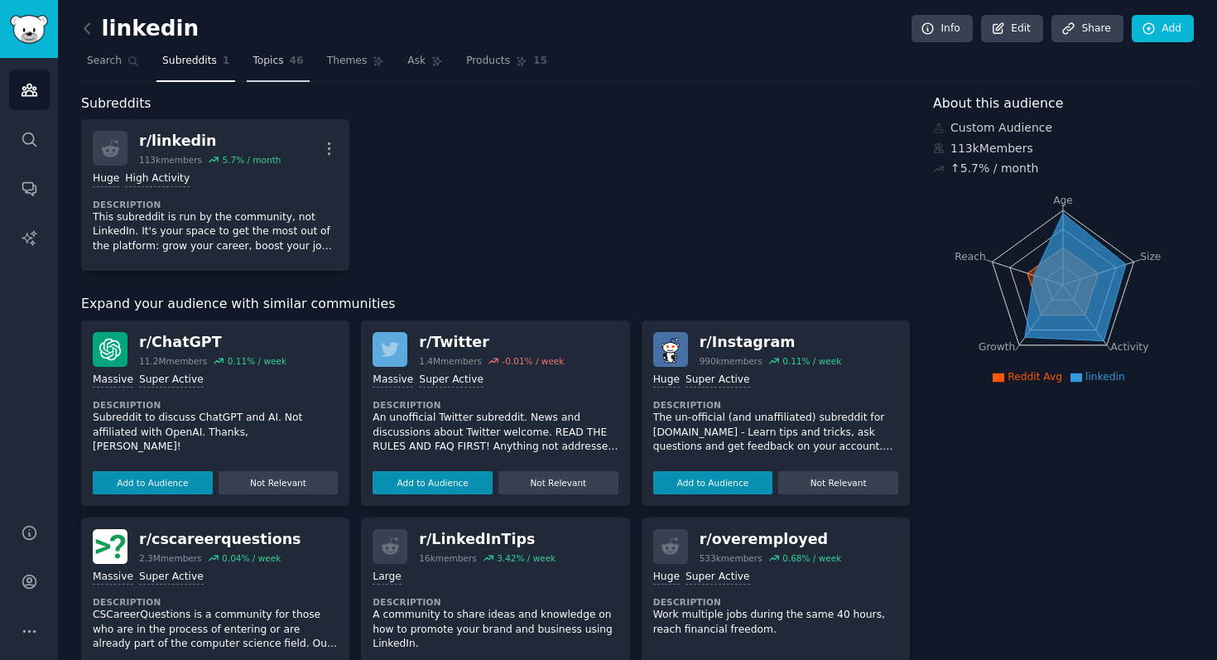
click at [271, 55] on span "Topics" at bounding box center [267, 61] width 31 height 15
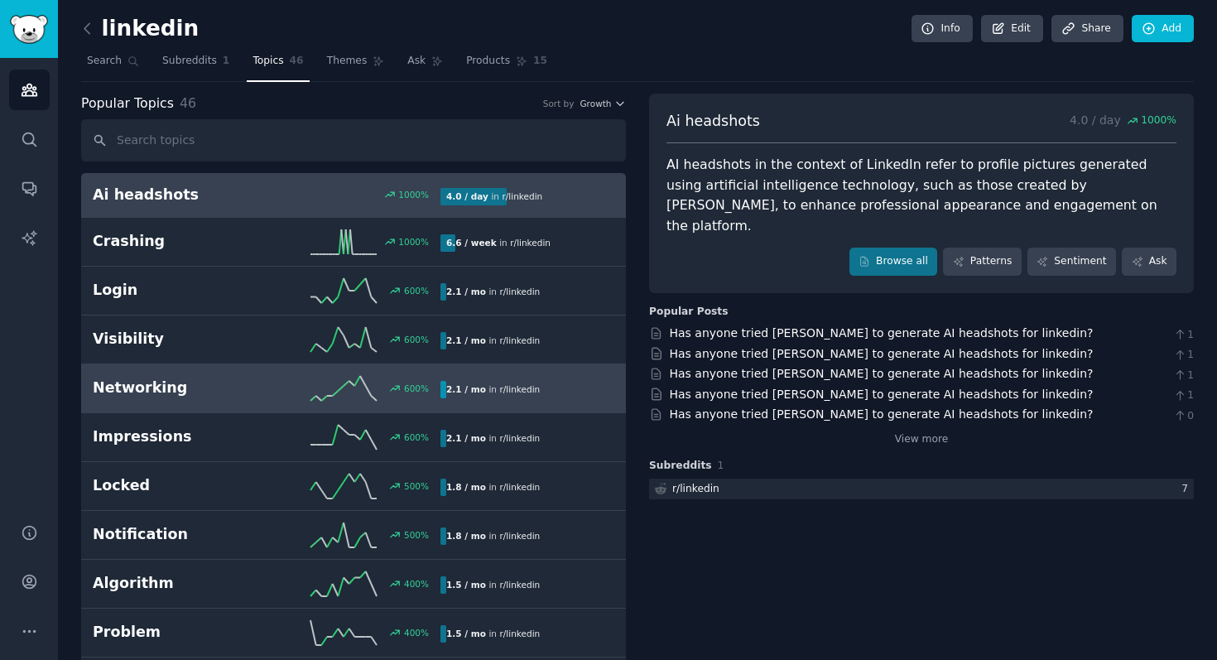
click at [155, 387] on h2 "Networking" at bounding box center [180, 387] width 174 height 21
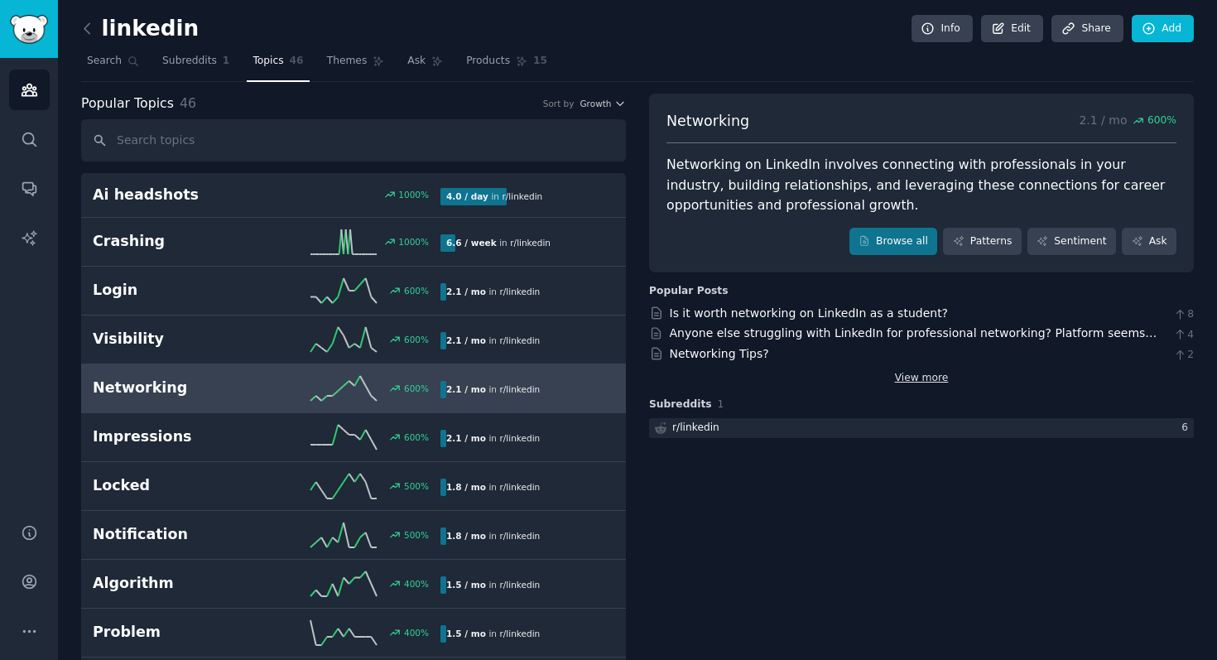
click at [921, 380] on link "View more" at bounding box center [922, 378] width 54 height 15
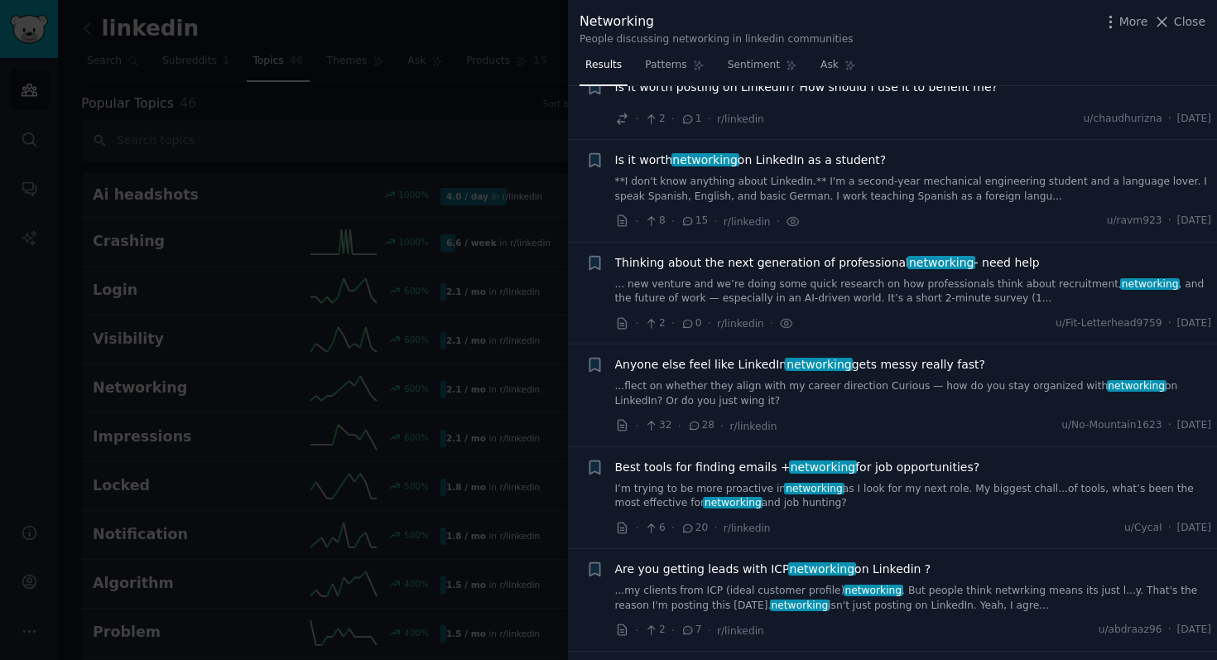
scroll to position [148, 0]
click at [761, 482] on link "I’m trying to be more proactive in networking as I look for my next role. My bi…" at bounding box center [913, 495] width 597 height 29
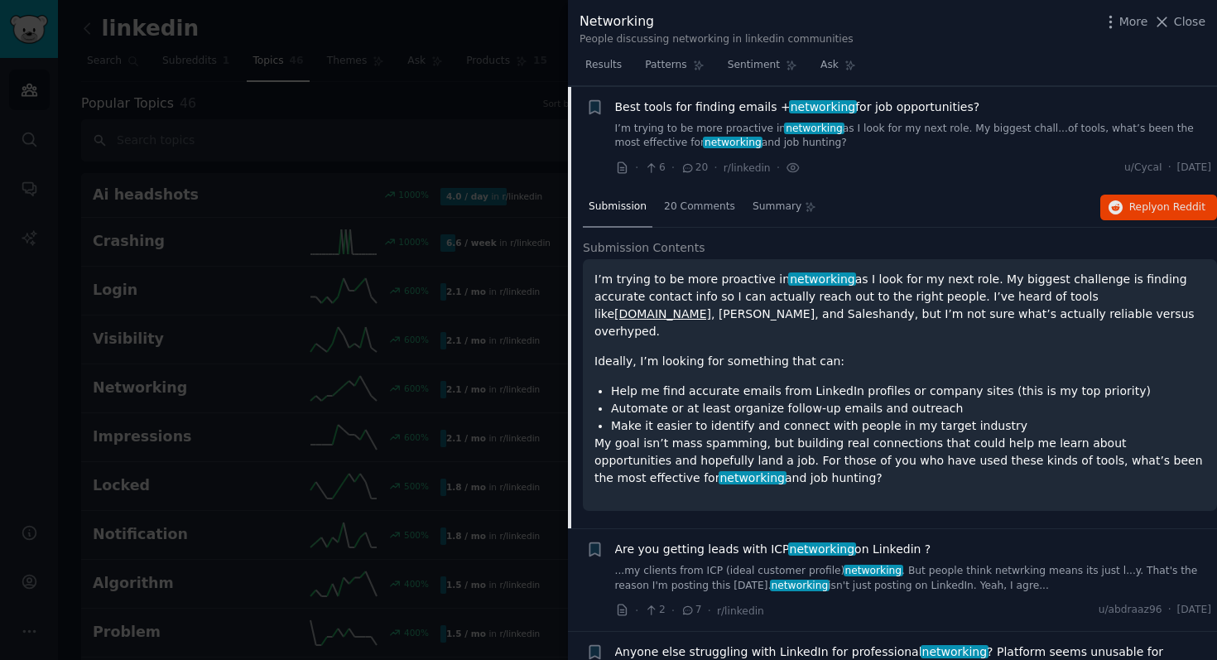
scroll to position [508, 0]
click at [746, 169] on span "r/linkedin" at bounding box center [746, 167] width 47 height 12
click at [929, 108] on span "Best tools for finding emails + networking for job opportunities?" at bounding box center [797, 106] width 365 height 17
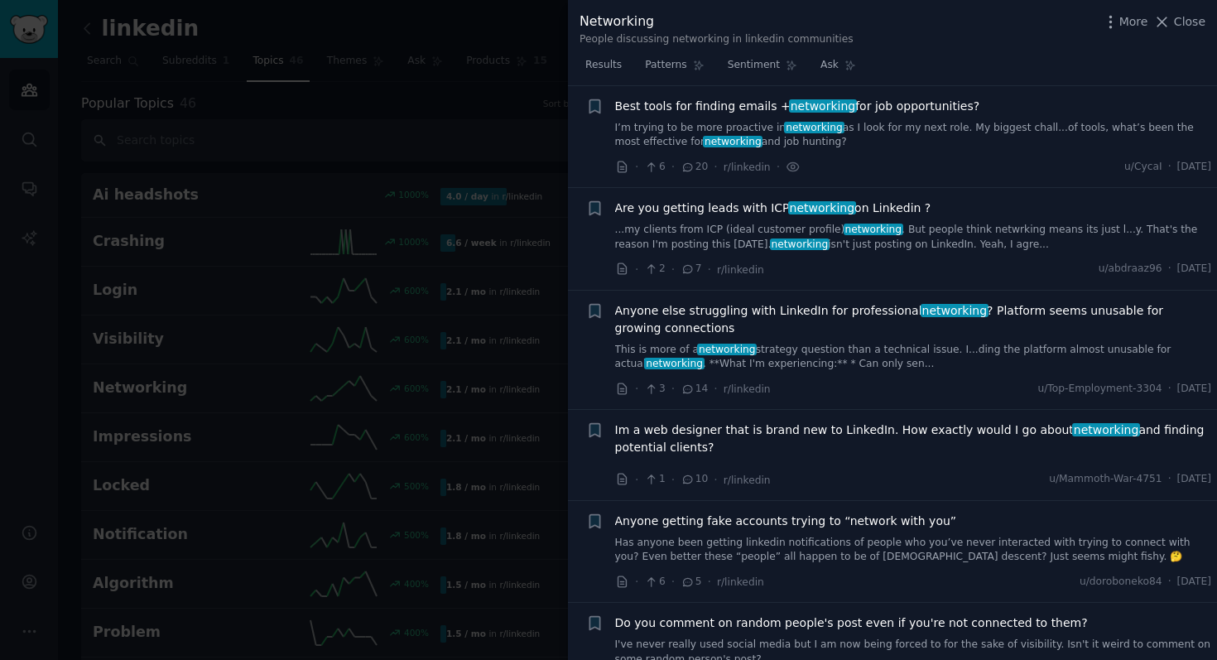
click at [847, 140] on link "I’m trying to be more proactive in networking as I look for my next role. My bi…" at bounding box center [913, 135] width 597 height 29
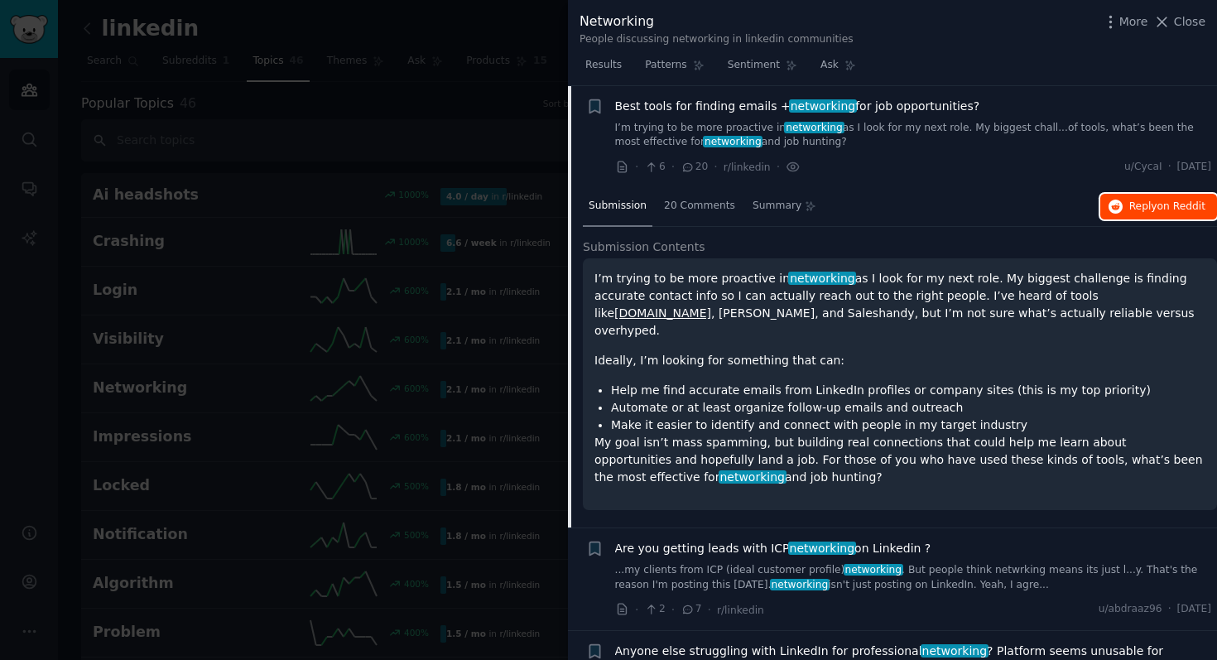
click at [1137, 205] on span "Reply on Reddit" at bounding box center [1167, 206] width 76 height 15
